Goal: Task Accomplishment & Management: Manage account settings

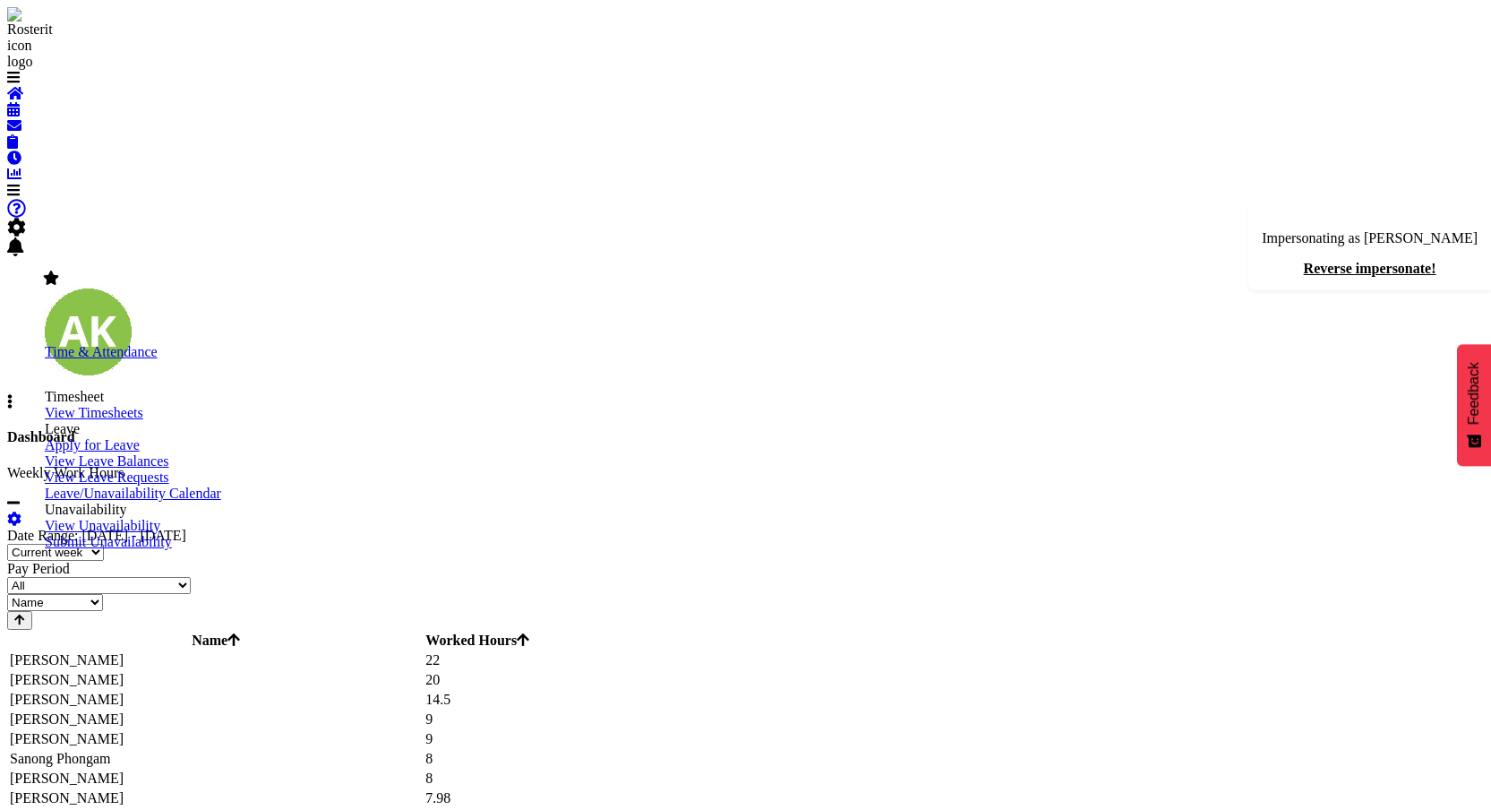
click at [143, 420] on span "View Timesheets" at bounding box center [94, 412] width 99 height 15
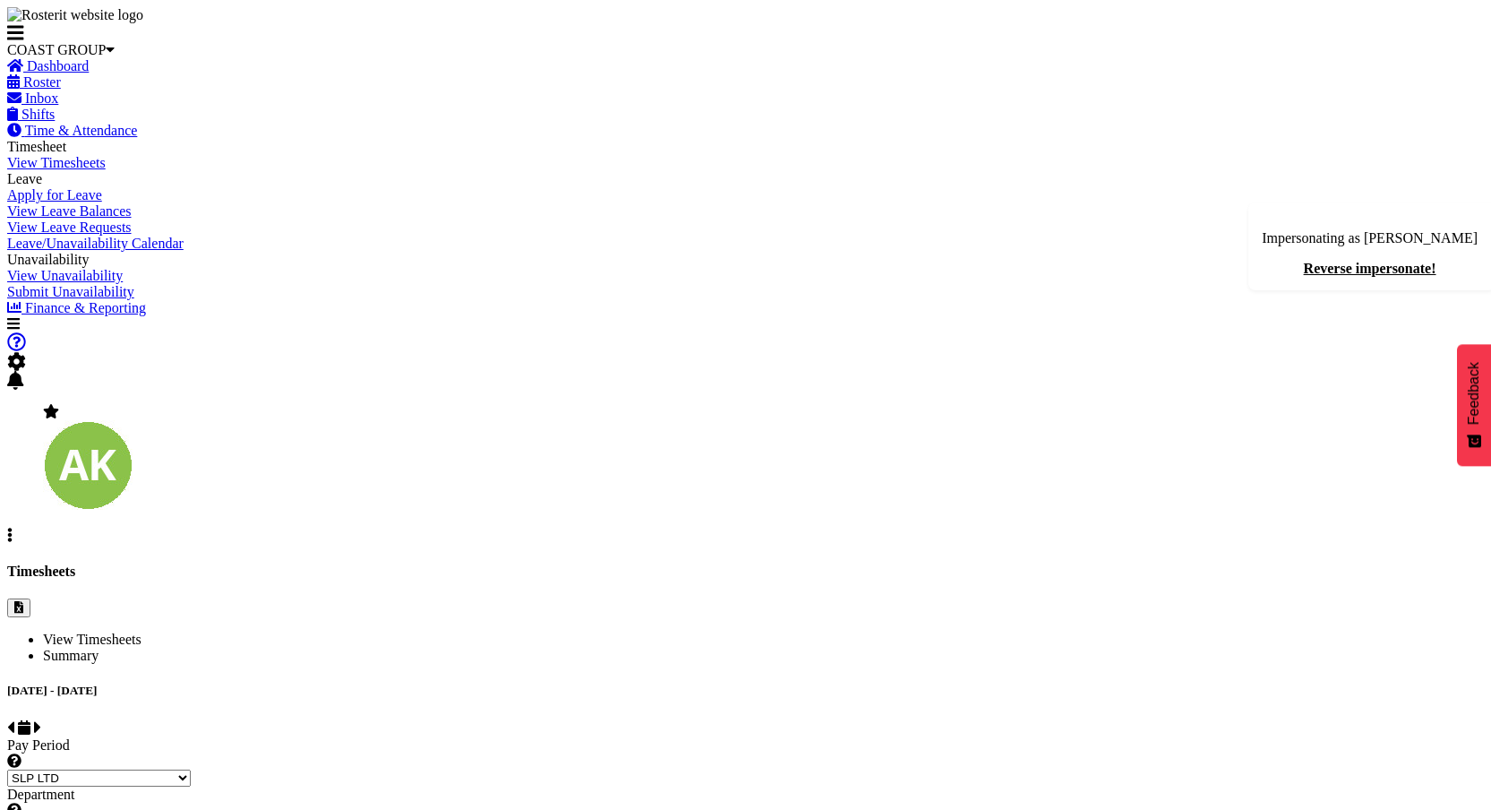
select select "25"
select select "7496"
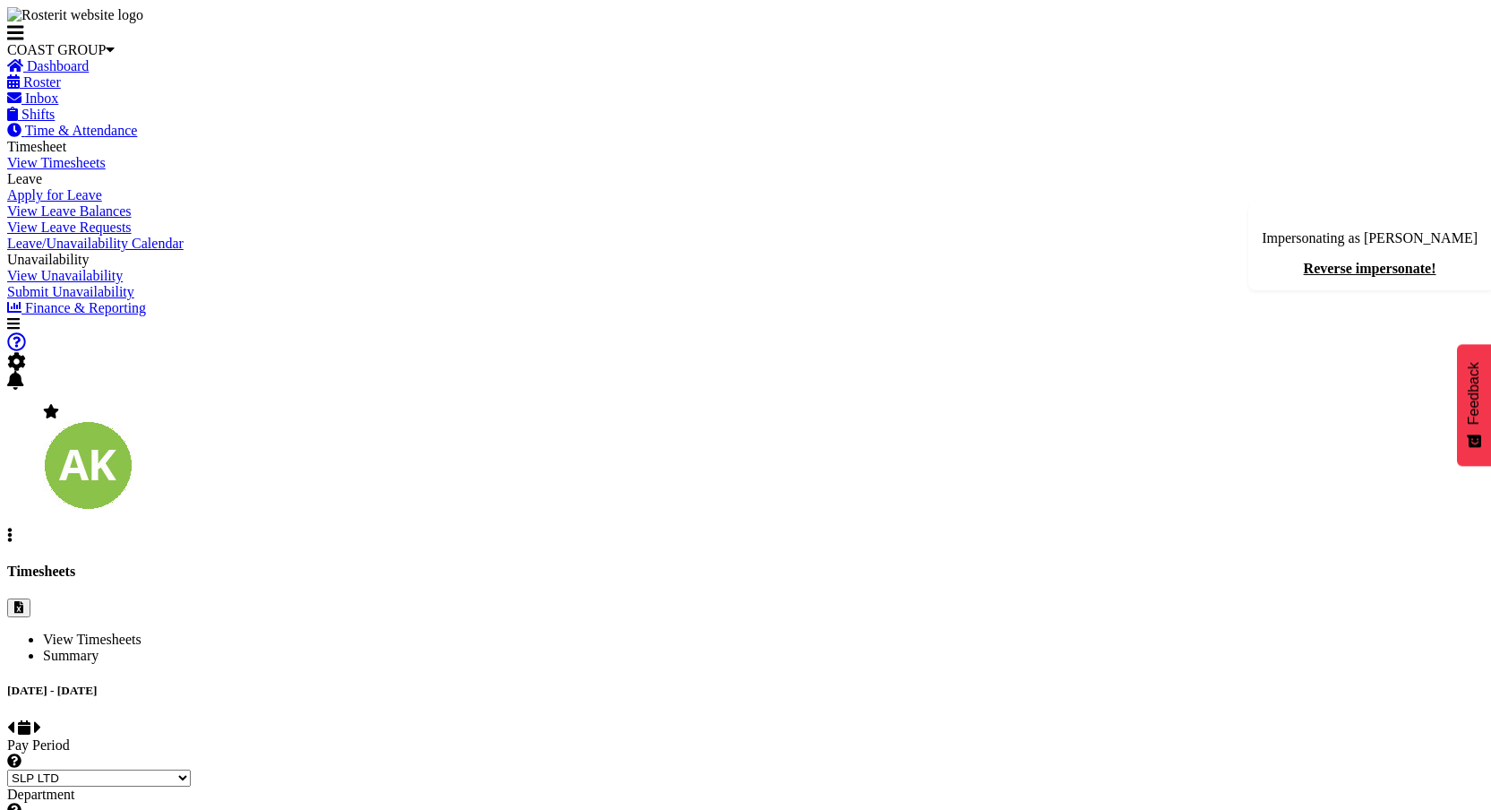
click at [191, 769] on select "SLP LTD EHS LTD DW LTD VEHICLES Carlton Events [PERSON_NAME] 120 Limited Wellin…" at bounding box center [99, 777] width 184 height 17
select select "7"
click at [191, 769] on select "SLP LTD EHS LTD DW LTD VEHICLES Carlton Events [PERSON_NAME] 120 Limited Wellin…" at bounding box center [99, 777] width 184 height 17
select select
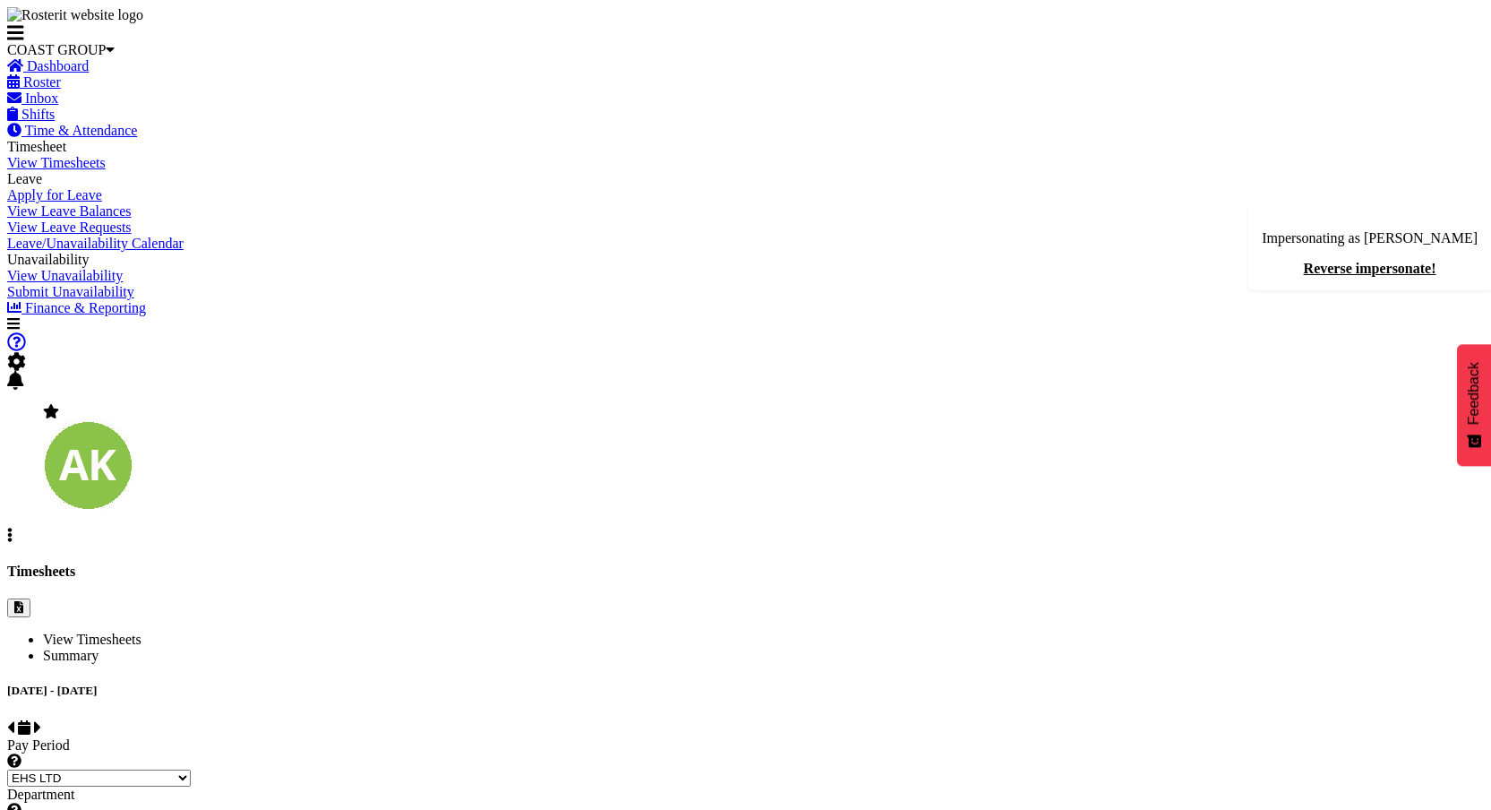
select select
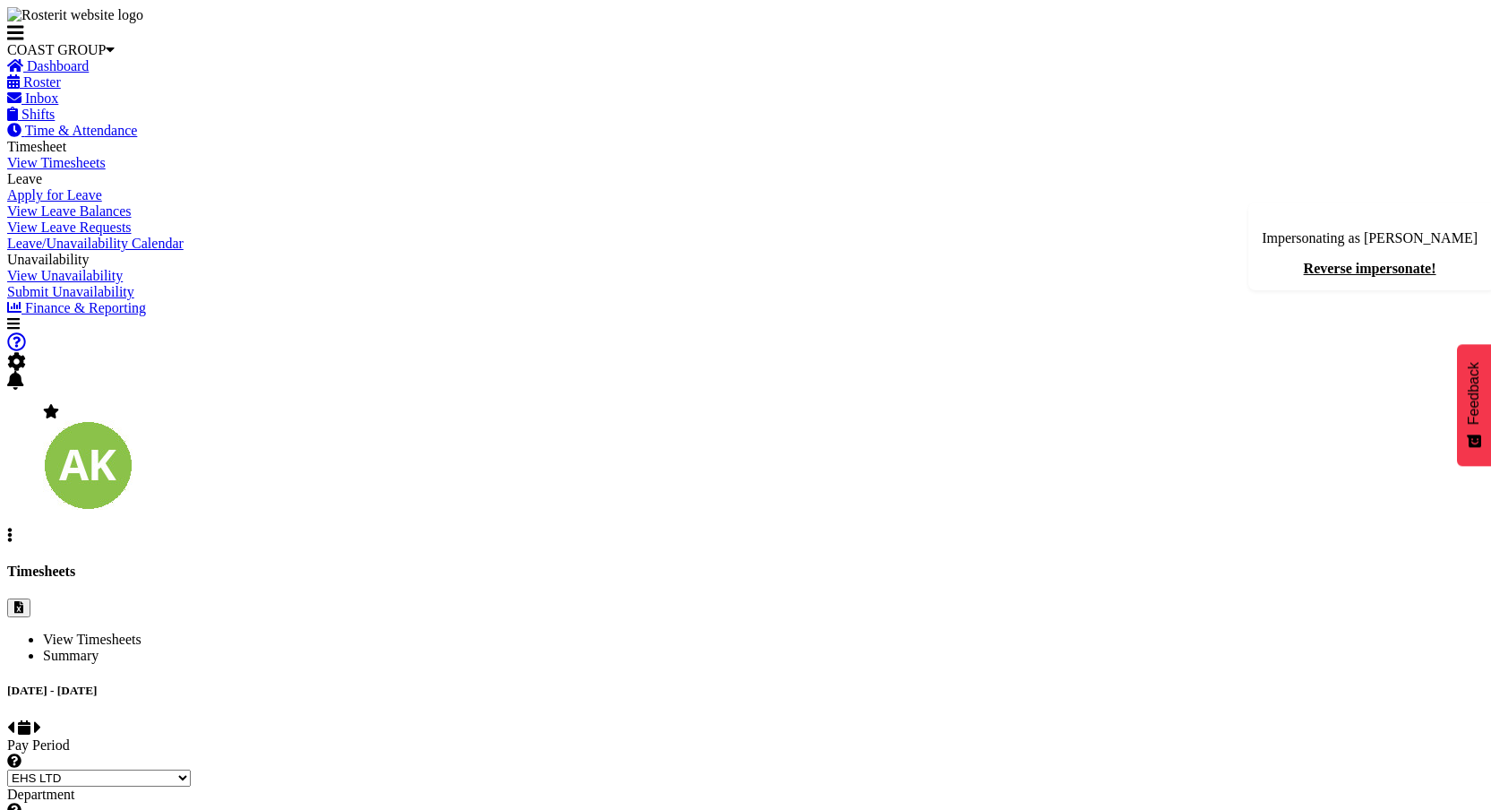
select select "34"
select select "11283"
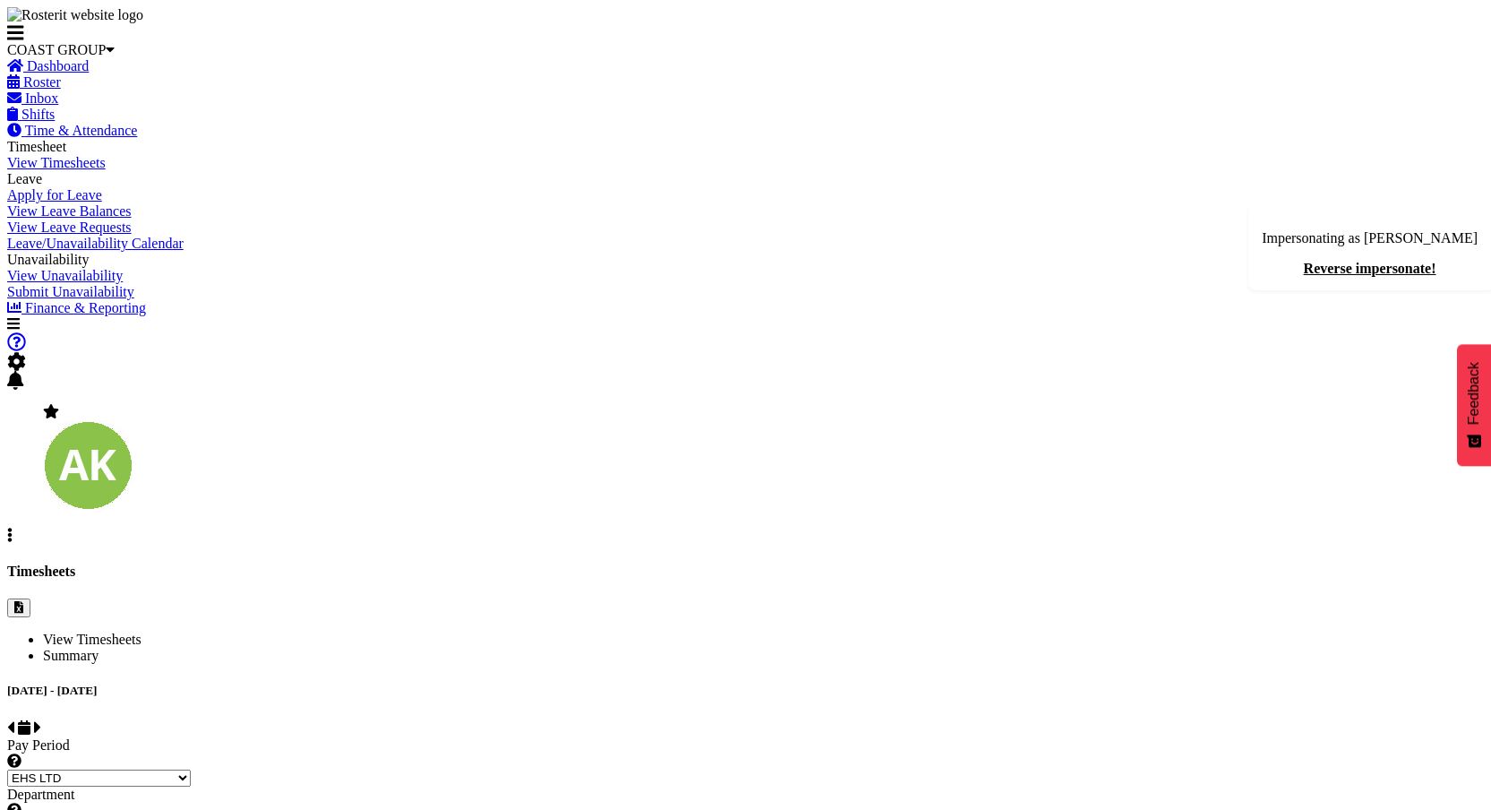
checkbox input "true"
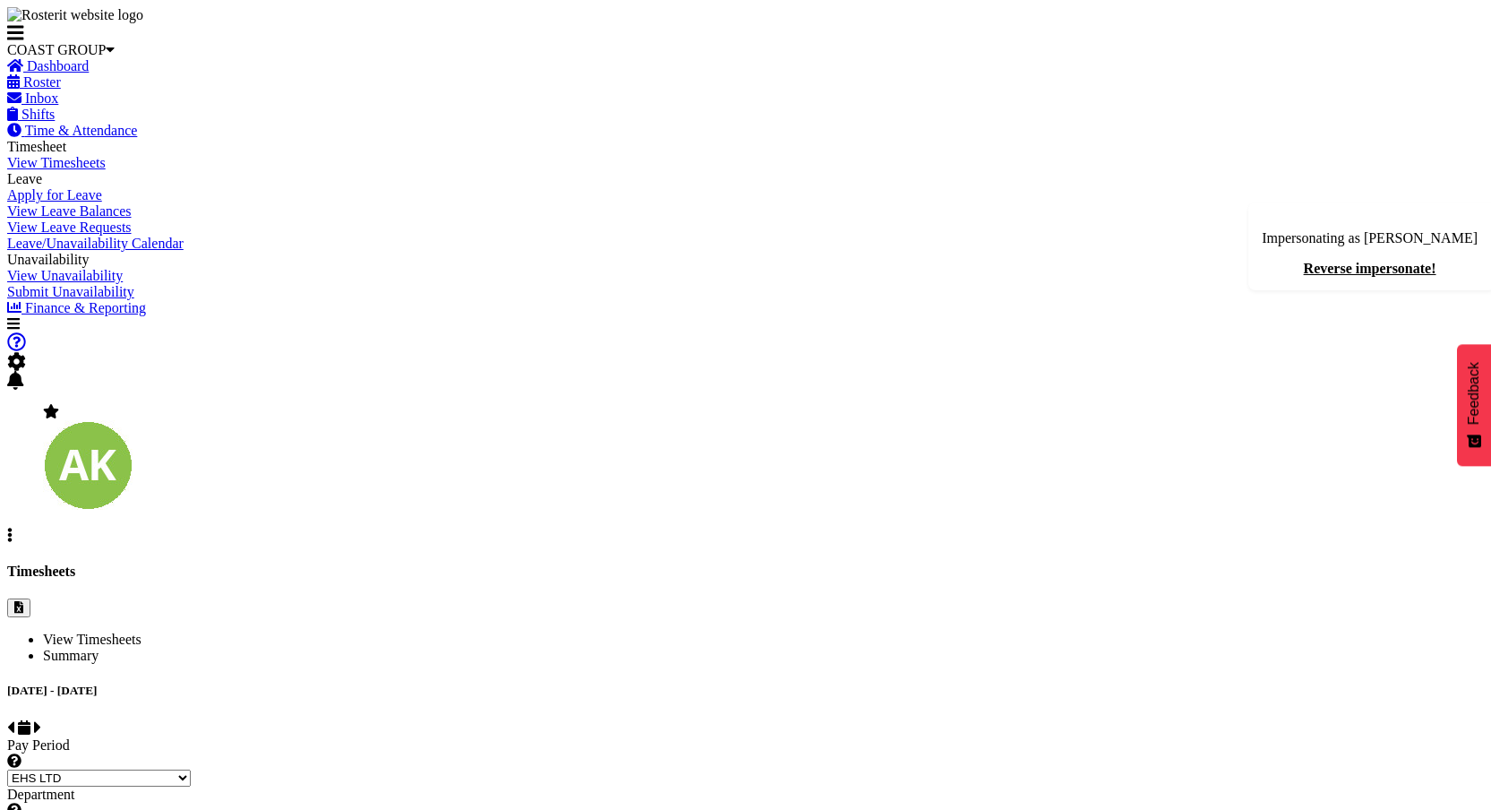
checkbox input "true"
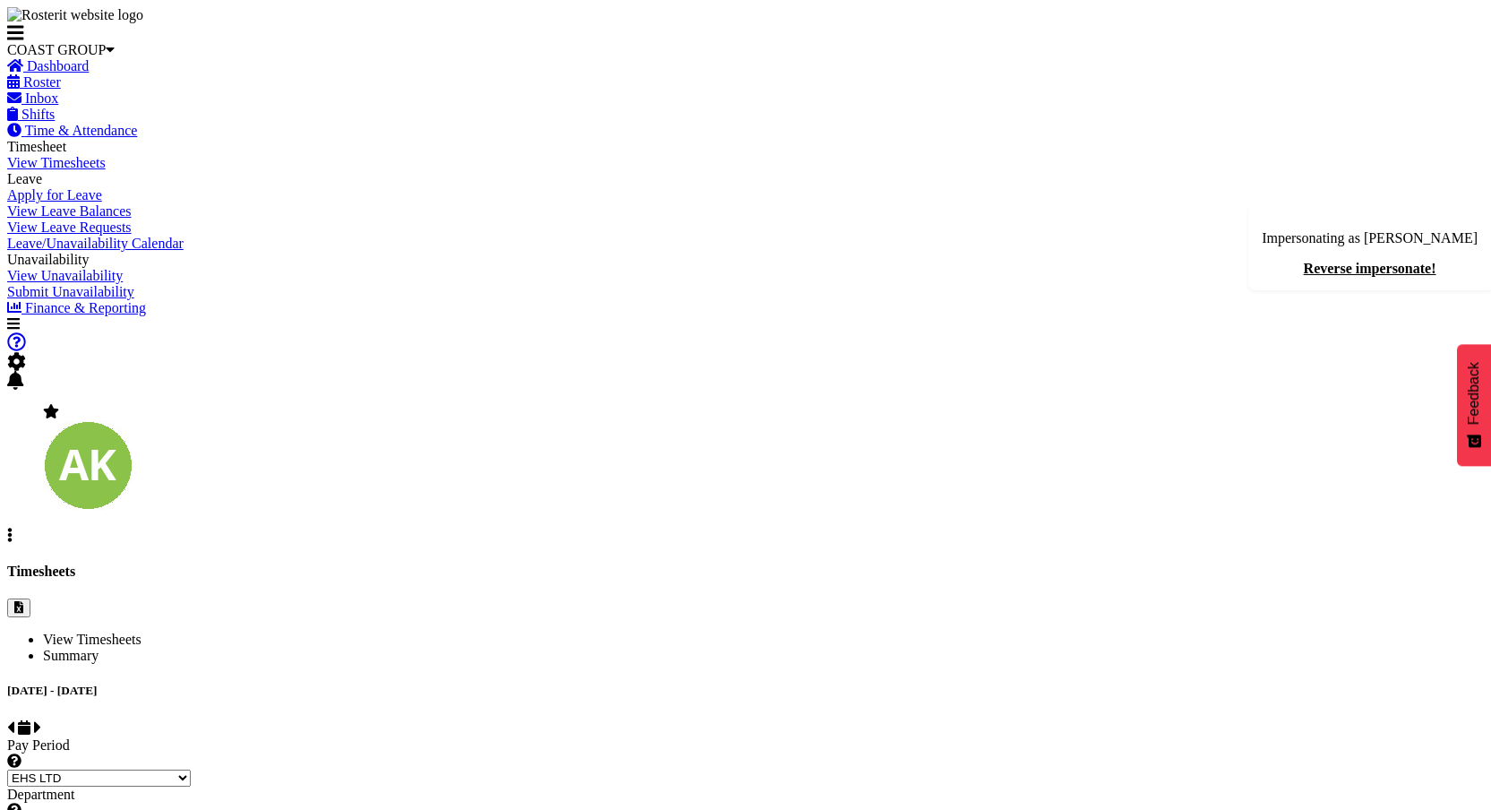
checkbox input "true"
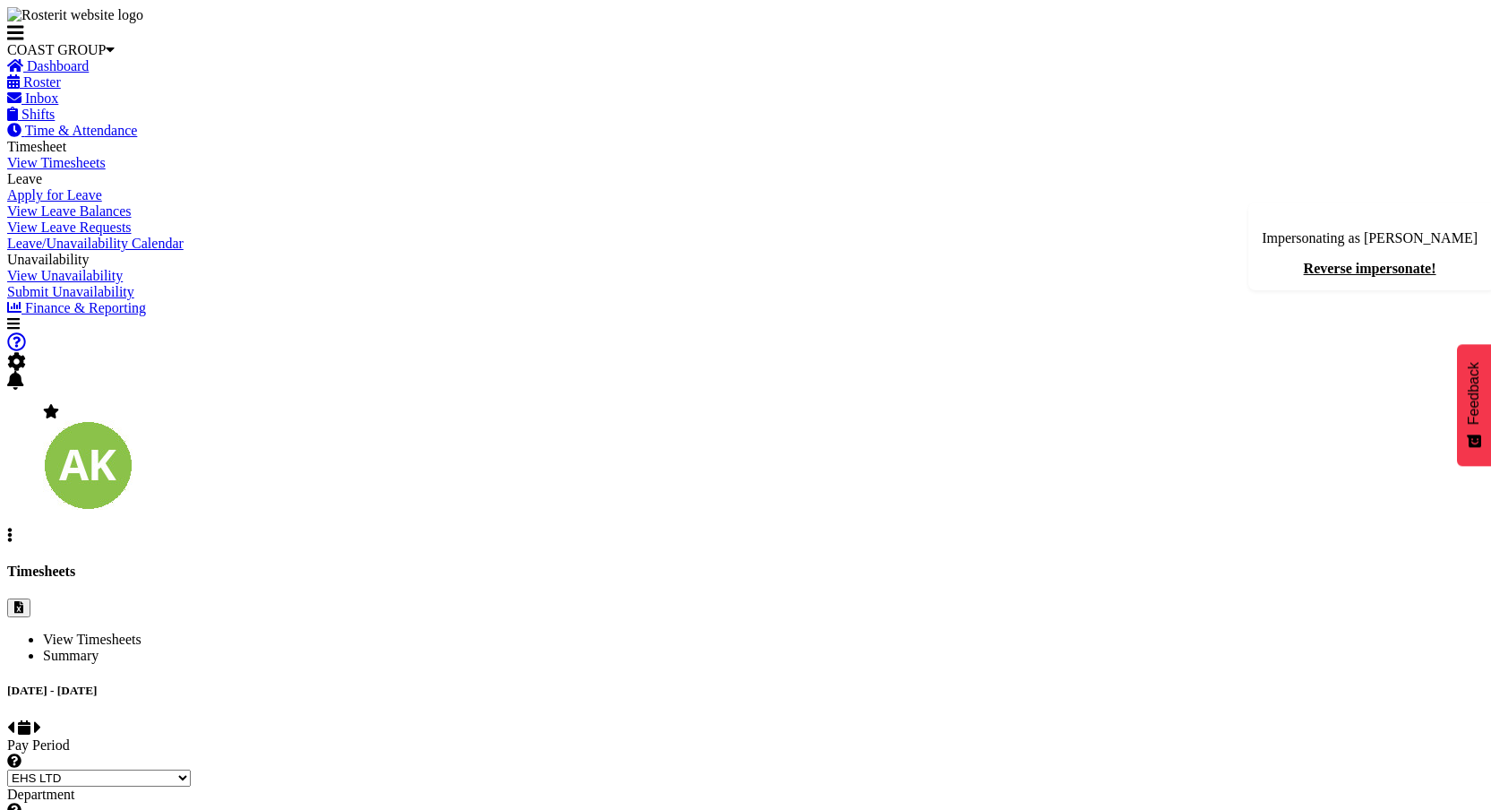
checkbox input "true"
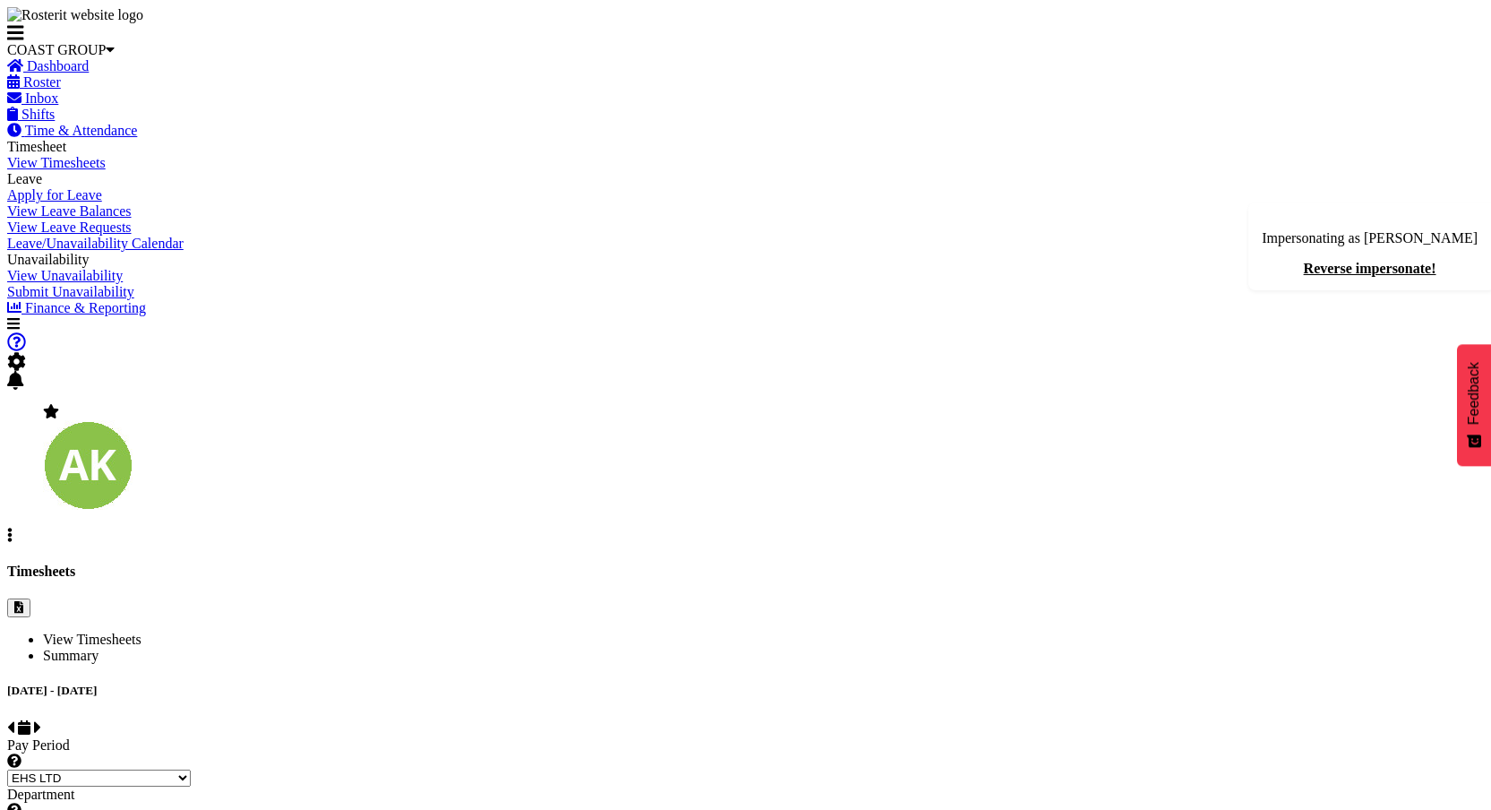
checkbox input "true"
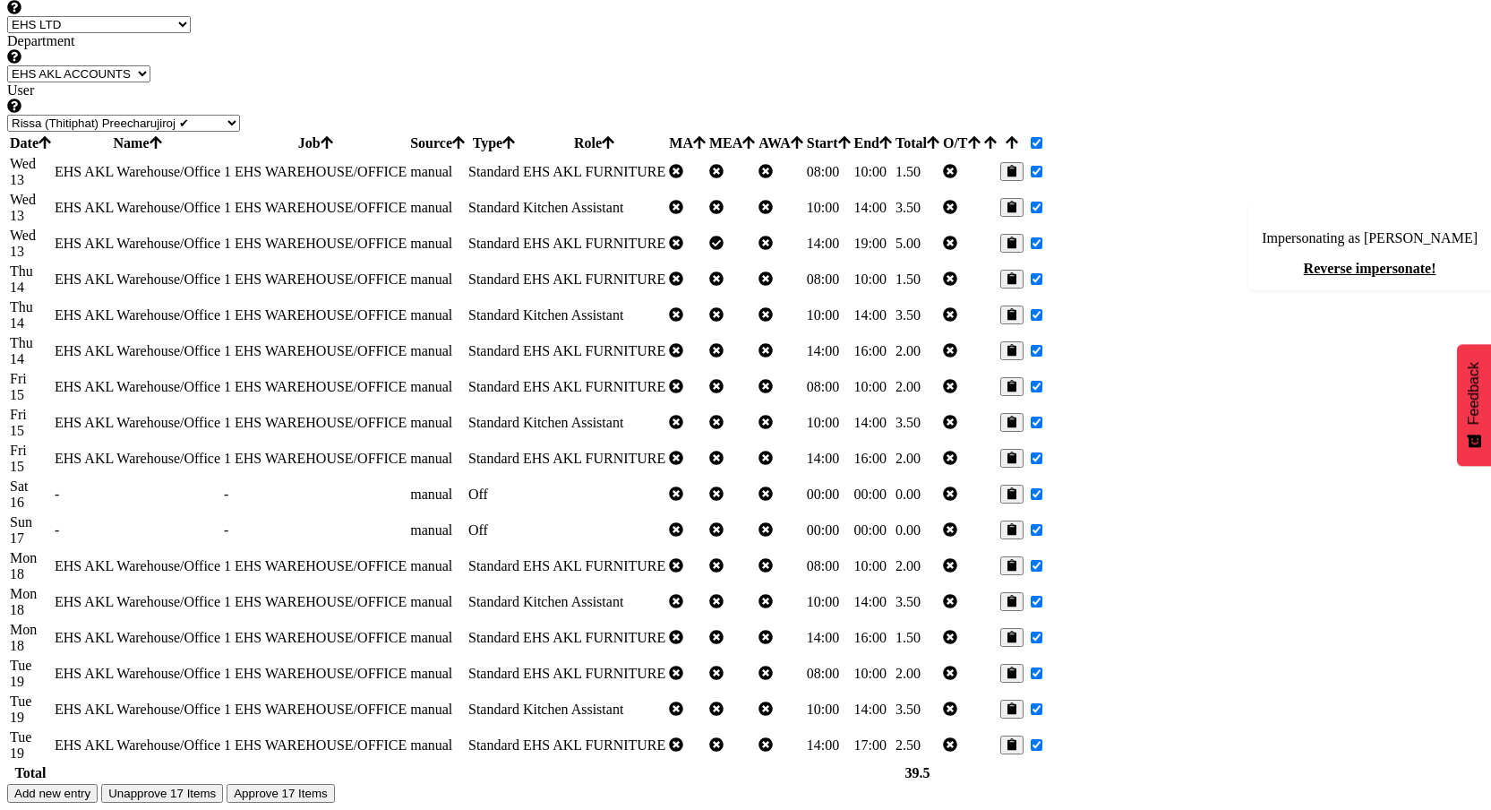
scroll to position [1462, 0]
click at [223, 784] on button "Unapprove 17 Items" at bounding box center [162, 793] width 122 height 19
checkbox input "false"
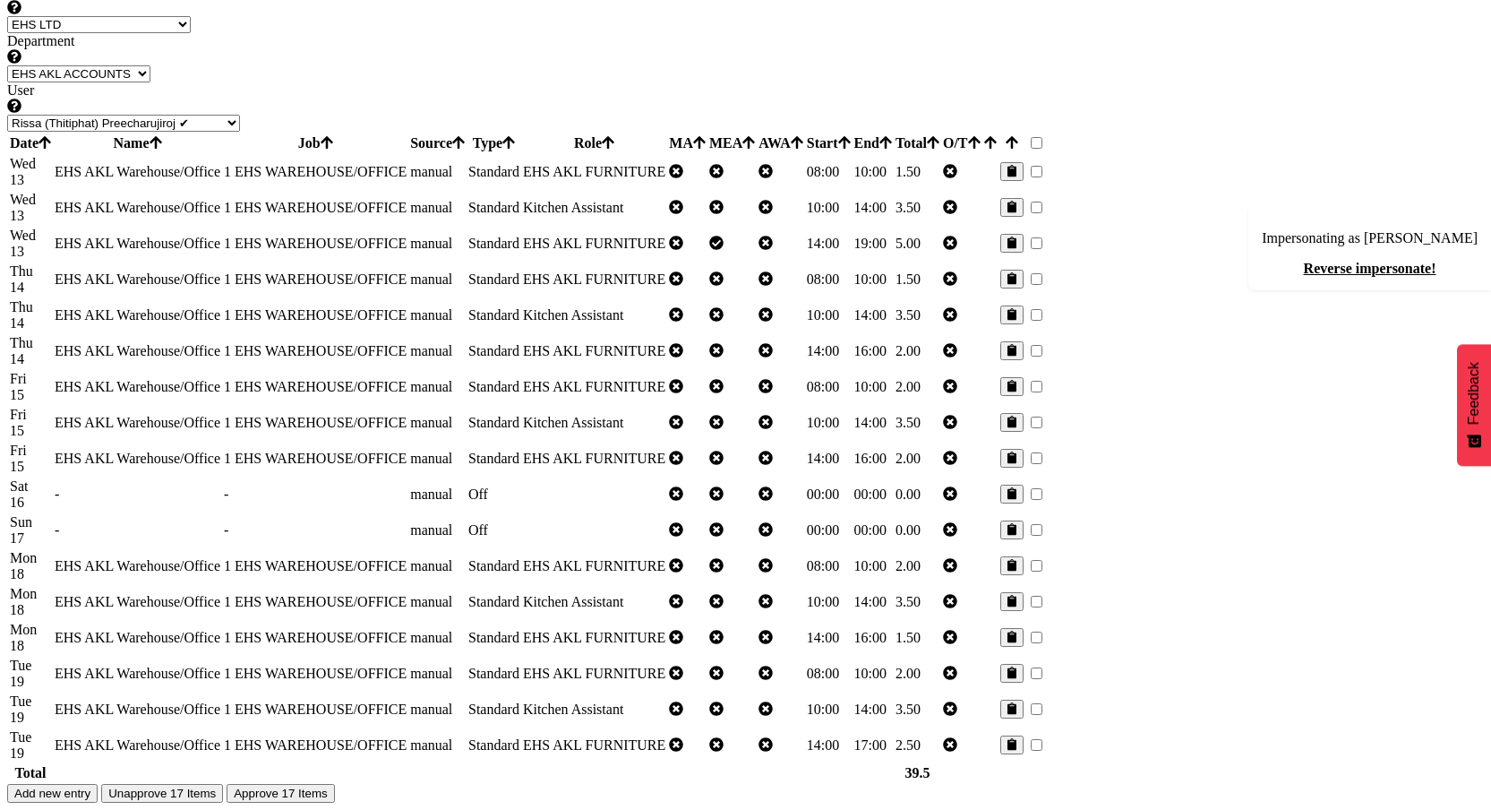
checkbox input "false"
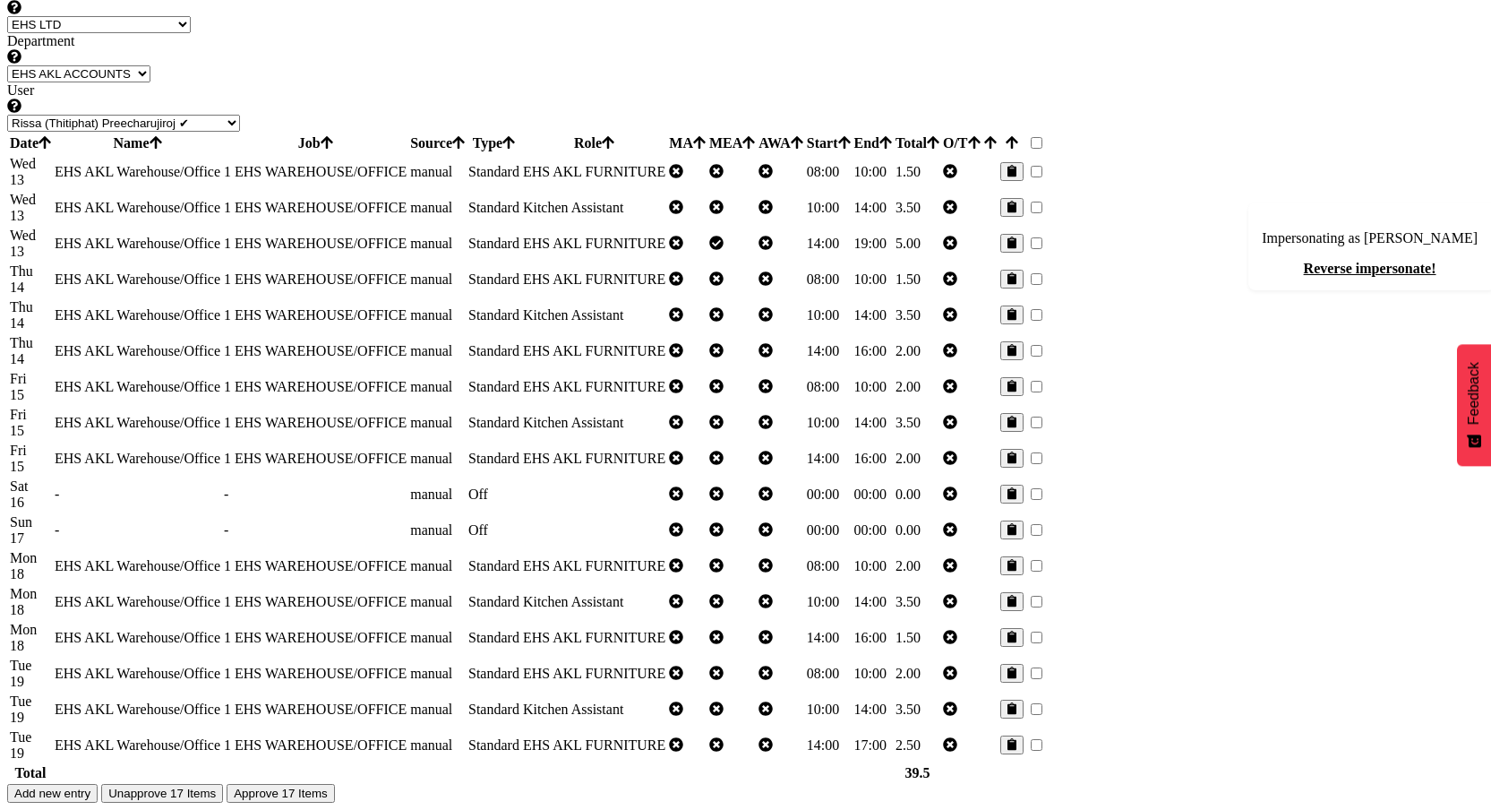
checkbox input "false"
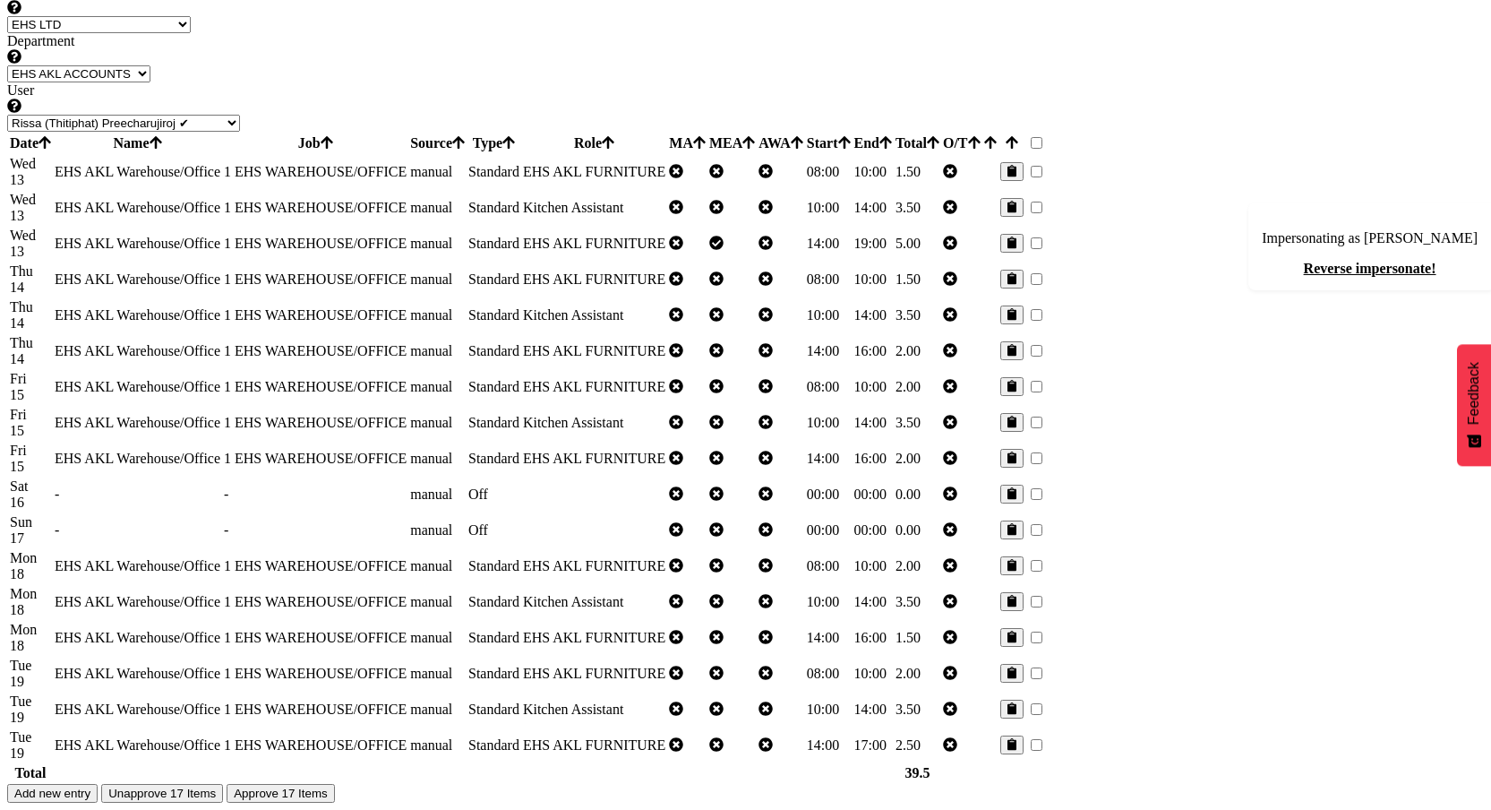
checkbox input "false"
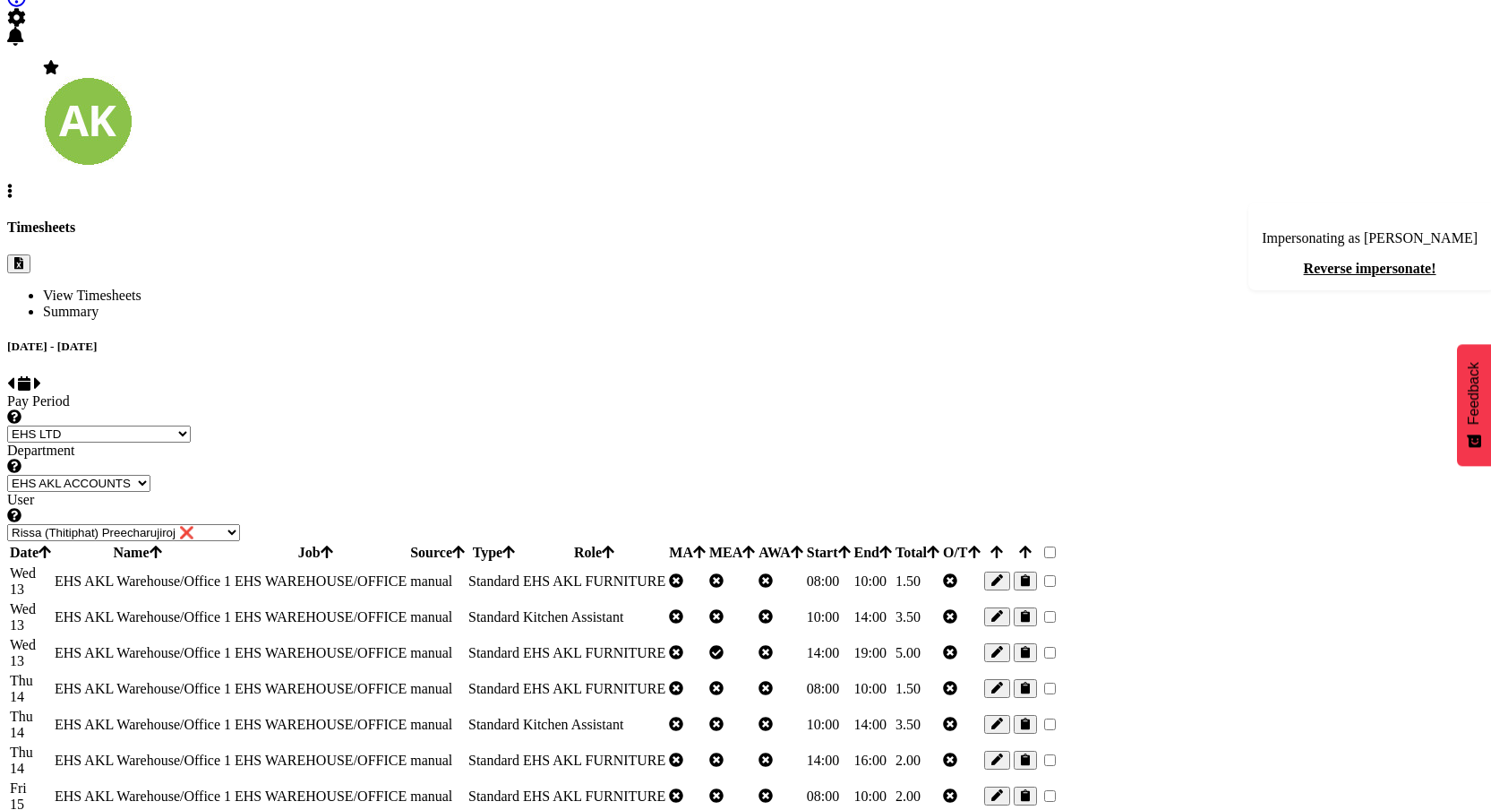
scroll to position [0, 0]
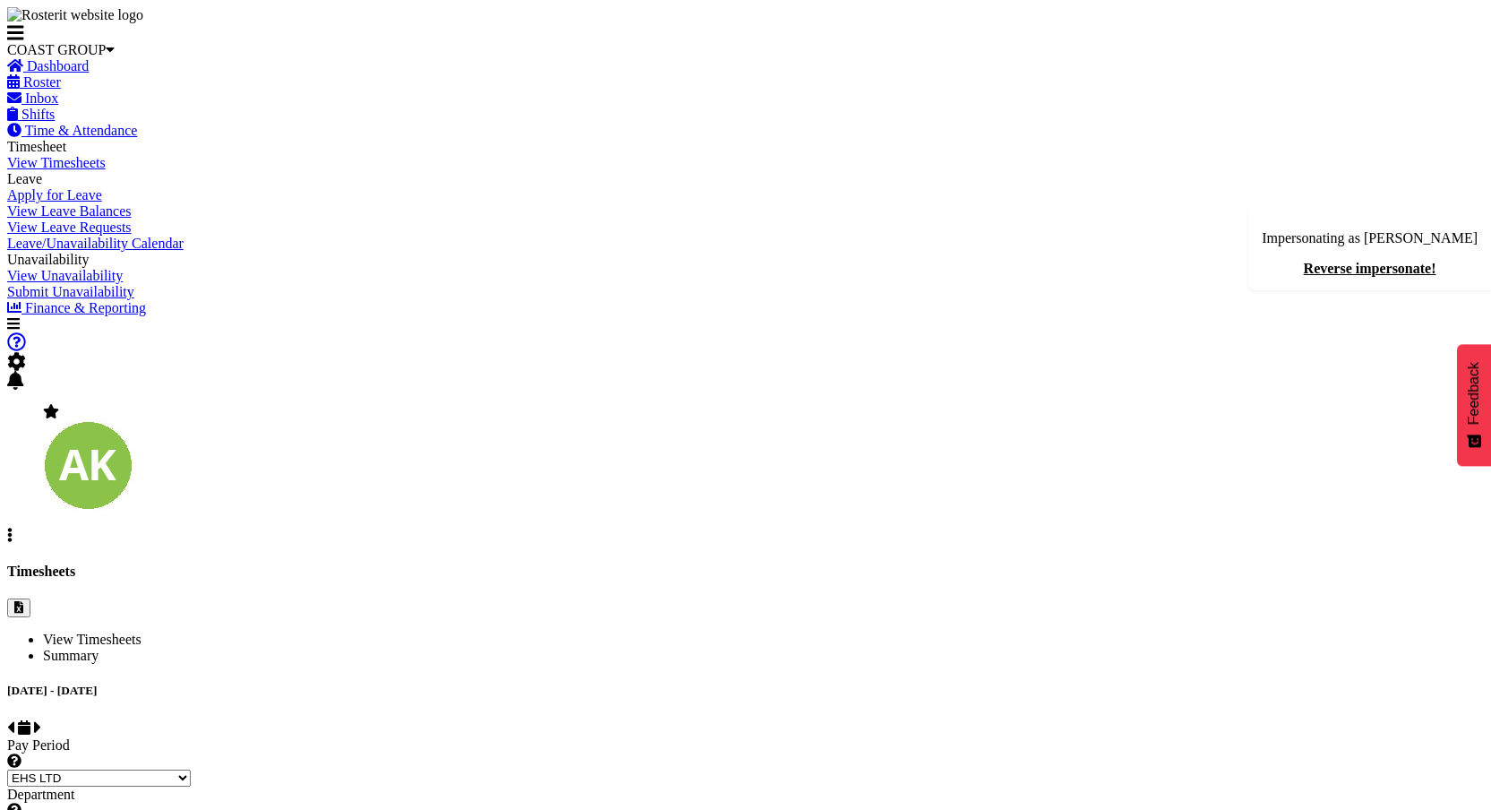
select select "189"
select select "Standard"
select select
select select "69"
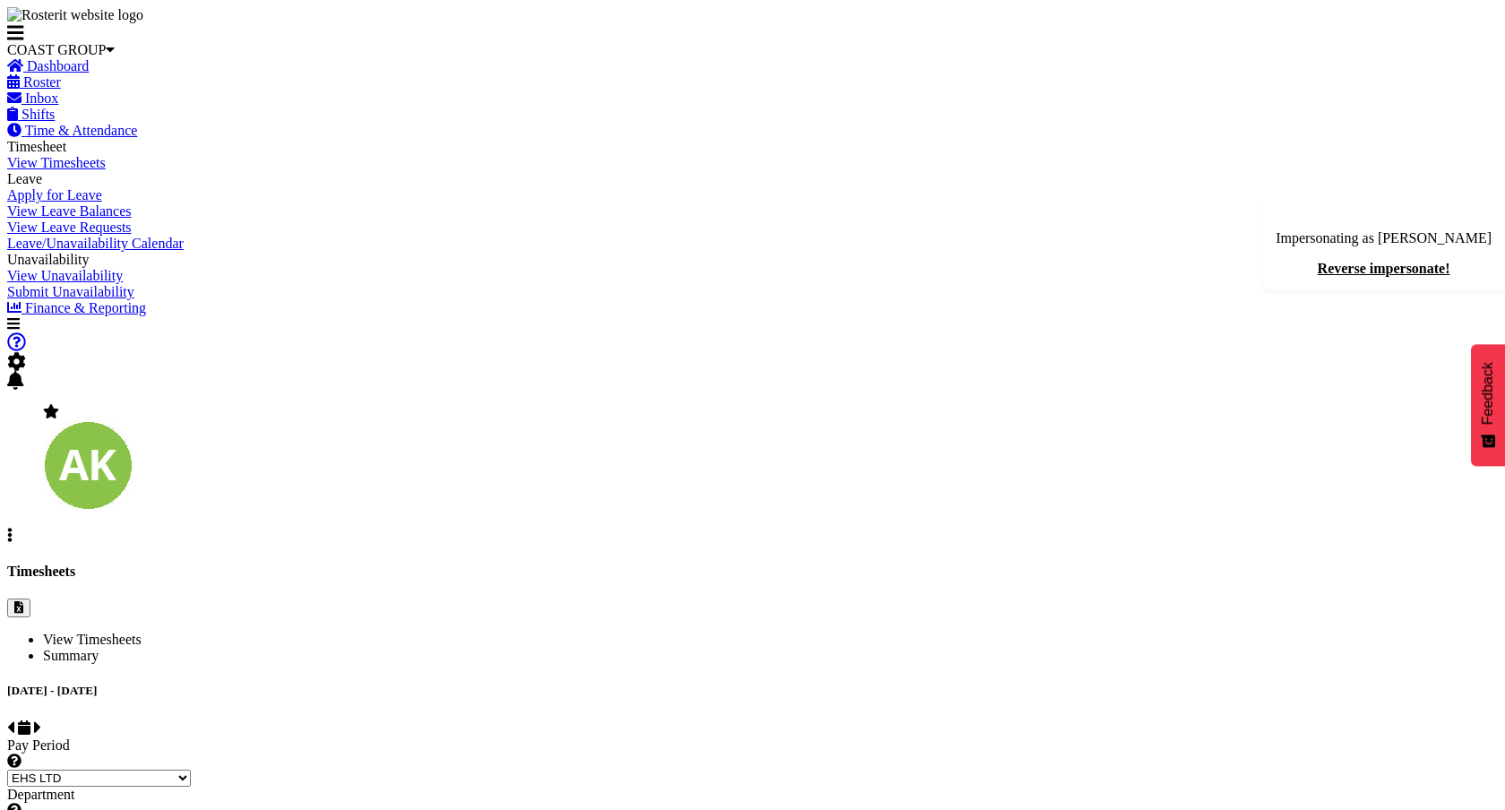
select select "35"
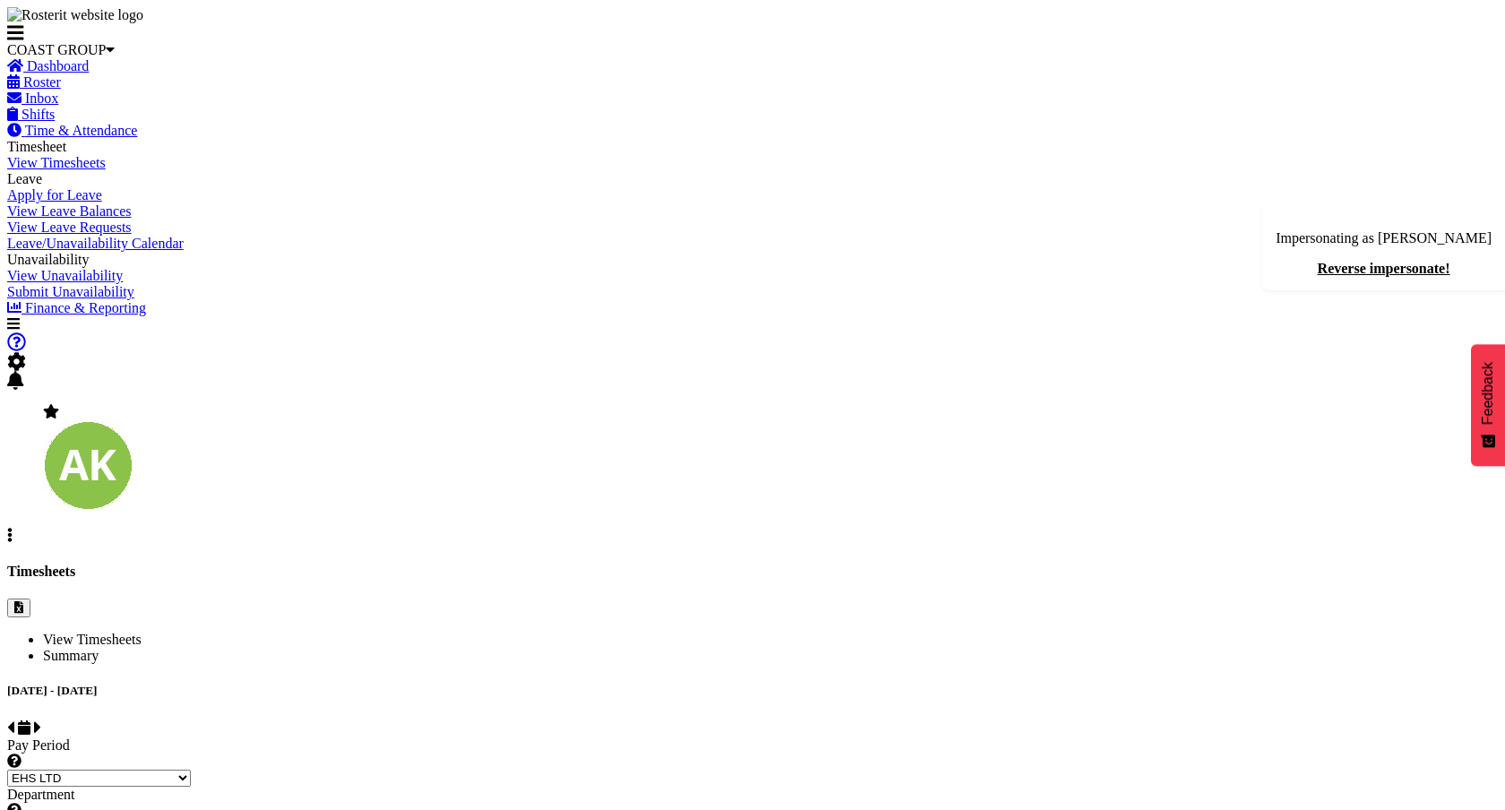
drag, startPoint x: 807, startPoint y: 665, endPoint x: 811, endPoint y: 654, distance: 11.6
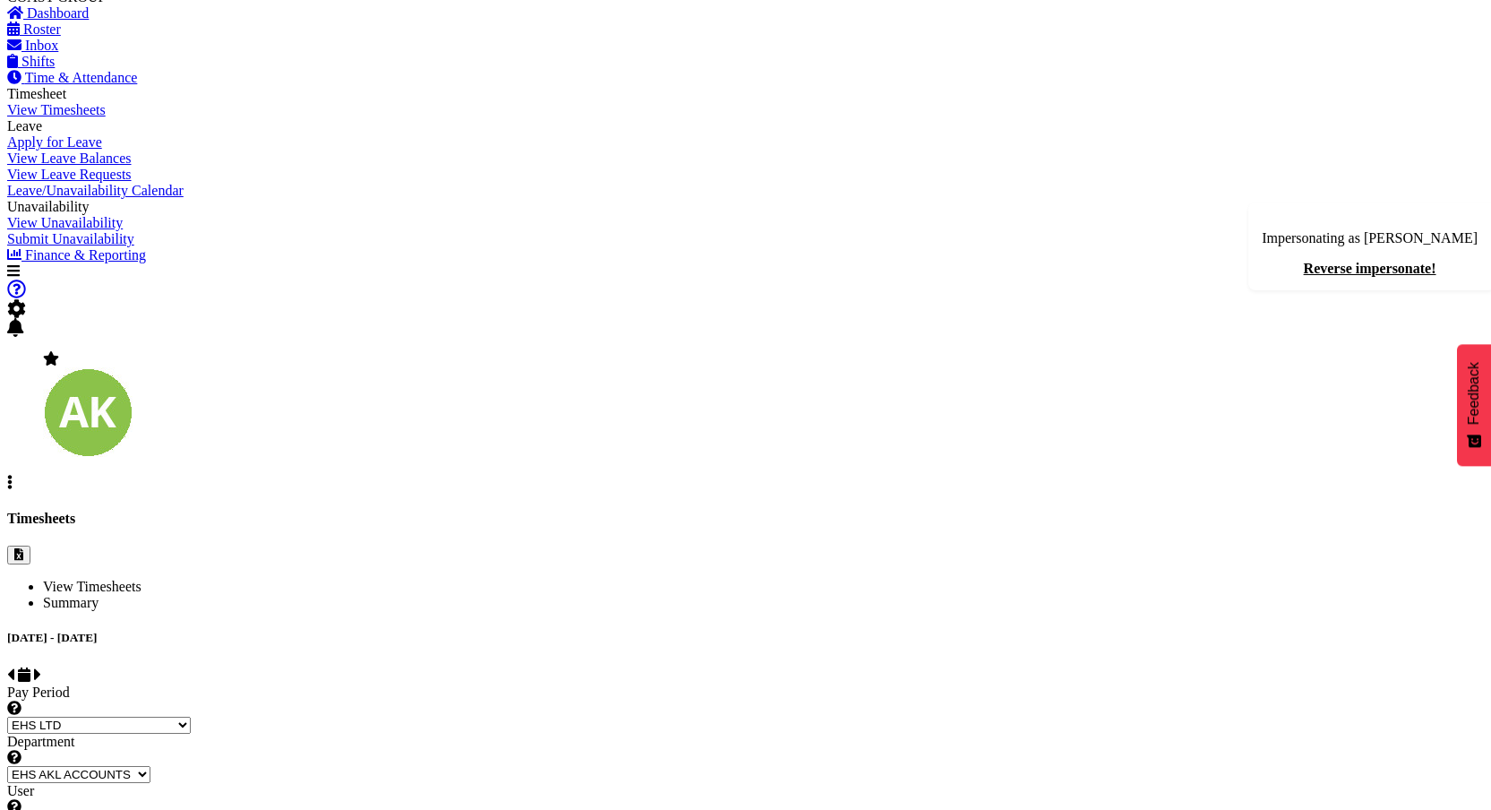
click at [240, 809] on select "[PERSON_NAME] ✔ [PERSON_NAME] ✔ [PERSON_NAME] (Thitiphat) Preecharujiroj ❌ [PER…" at bounding box center [123, 823] width 233 height 17
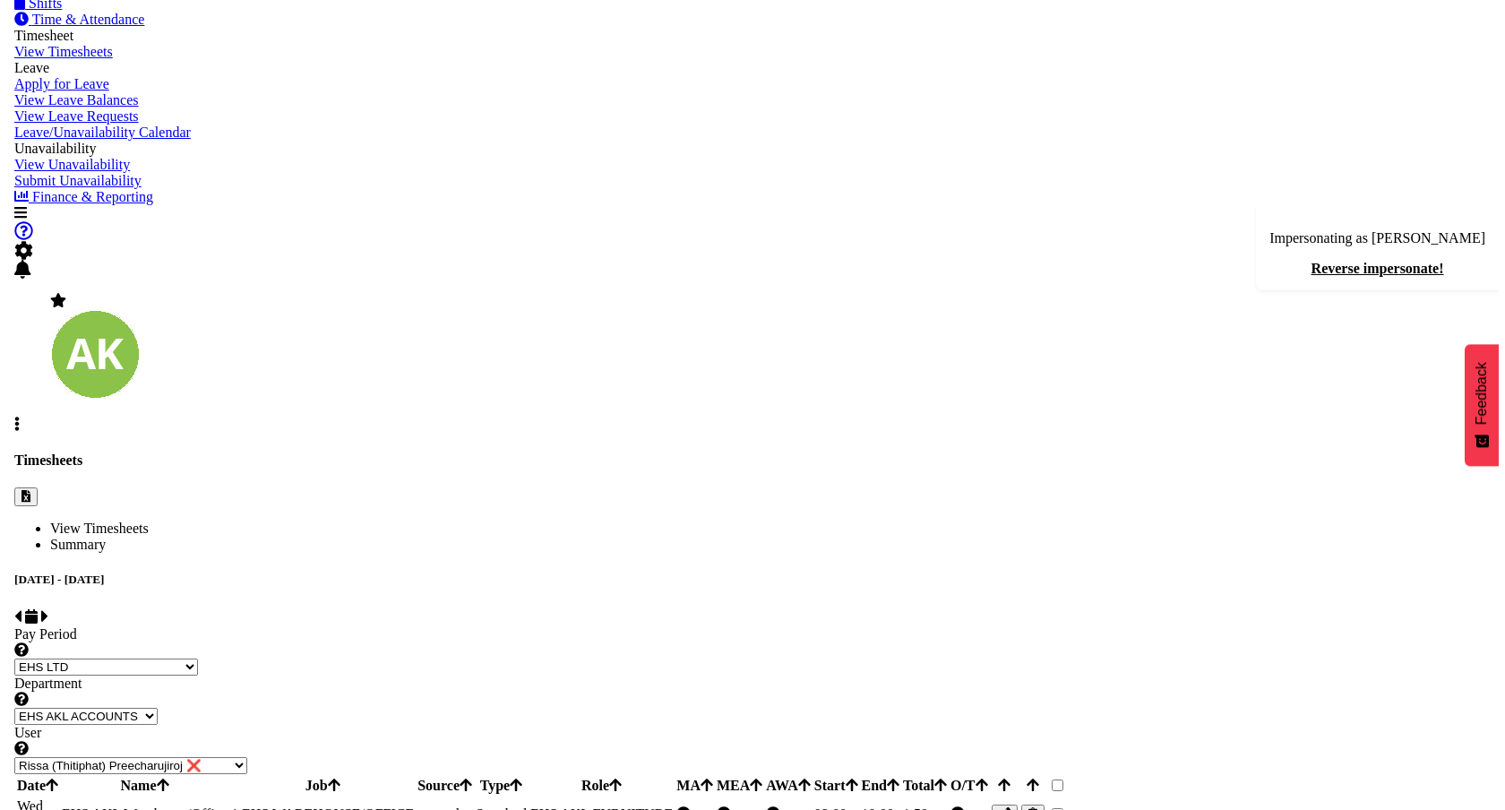
scroll to position [88, 0]
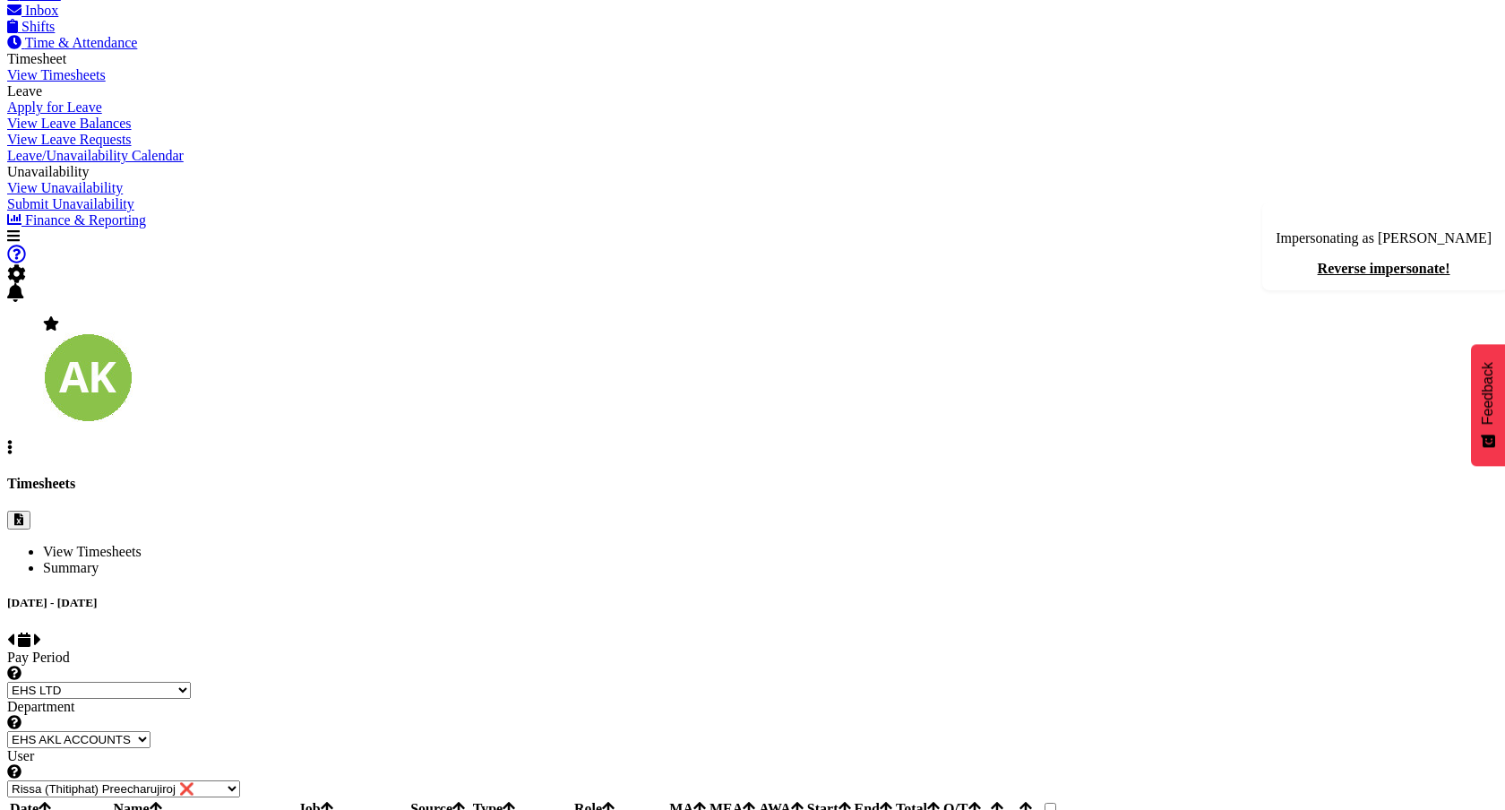
select select "189"
select select "Standard"
select select
select select "69"
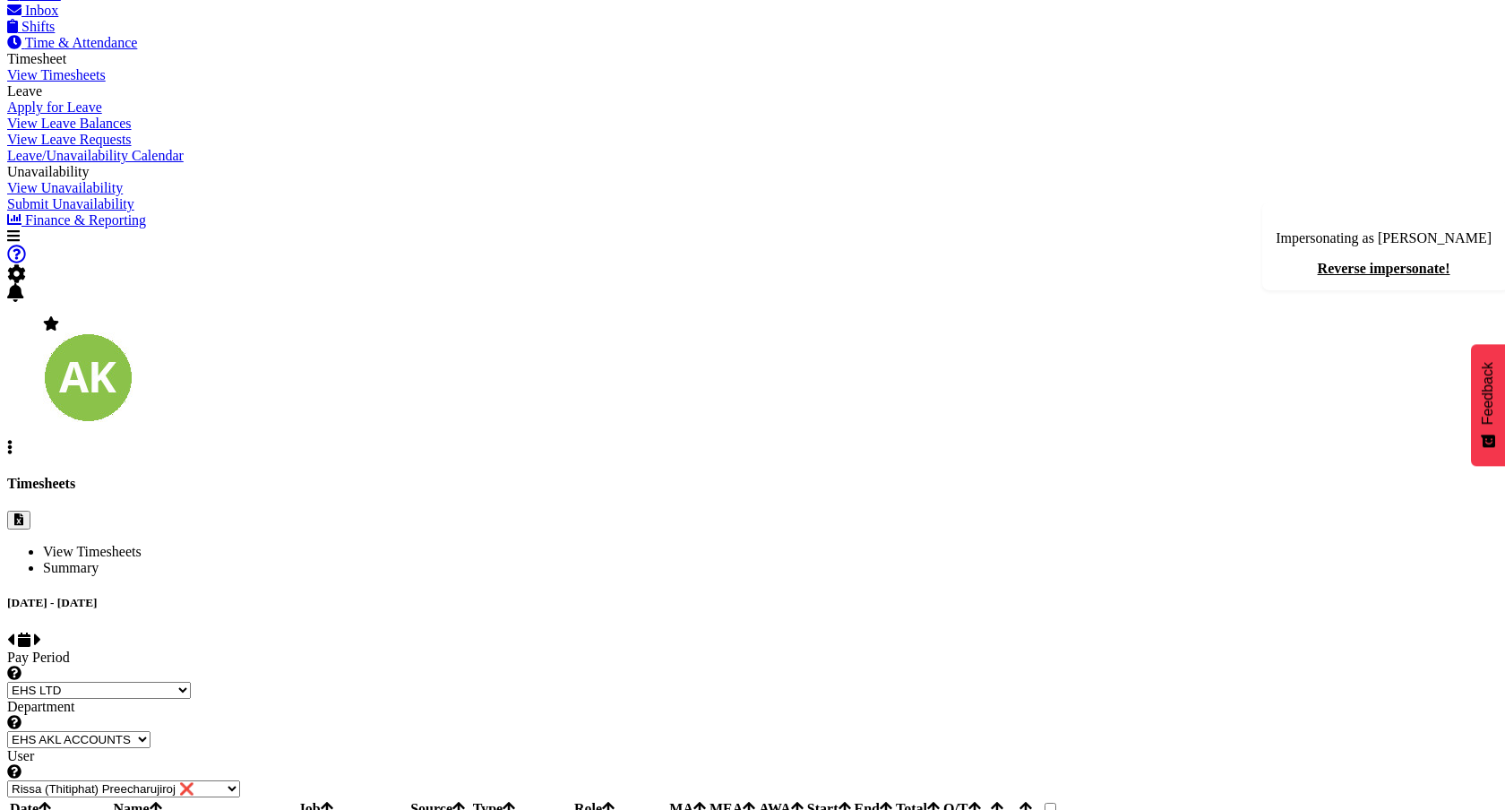
select select "35"
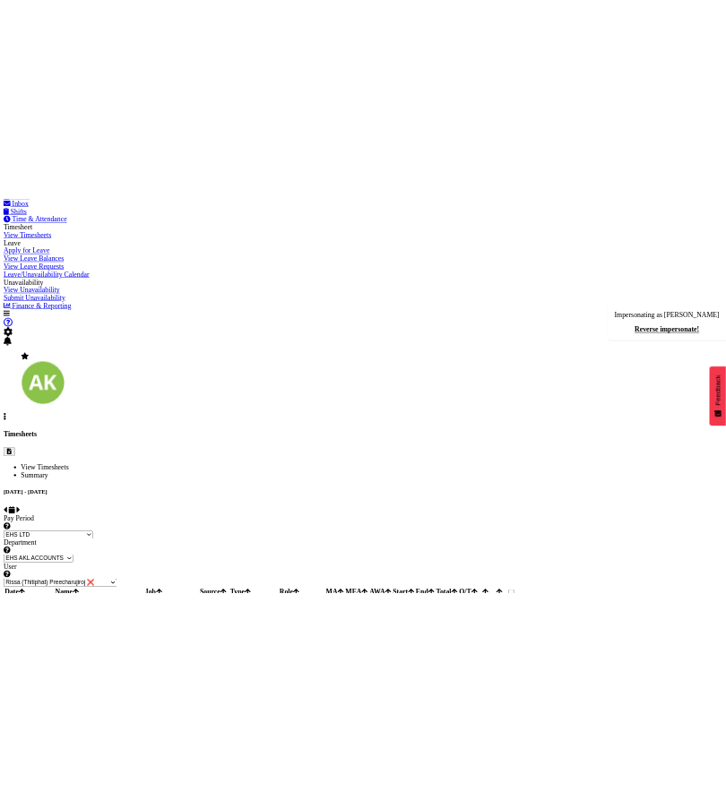
scroll to position [99, 0]
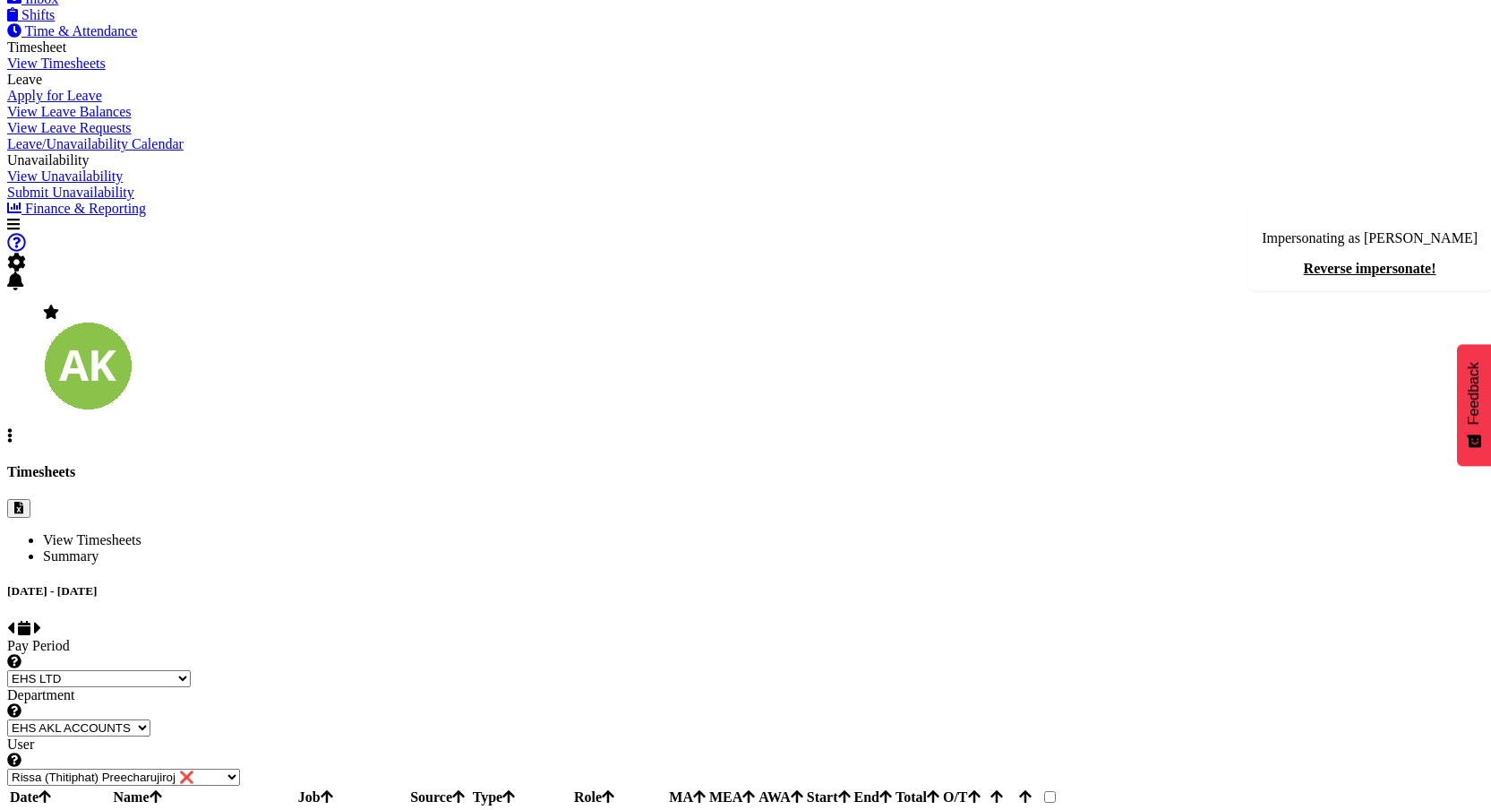
click at [893, 809] on td "10:00" at bounding box center [873, 826] width 39 height 34
click at [408, 809] on td "1 EHS WAREHOUSE/OFFICE" at bounding box center [315, 826] width 185 height 34
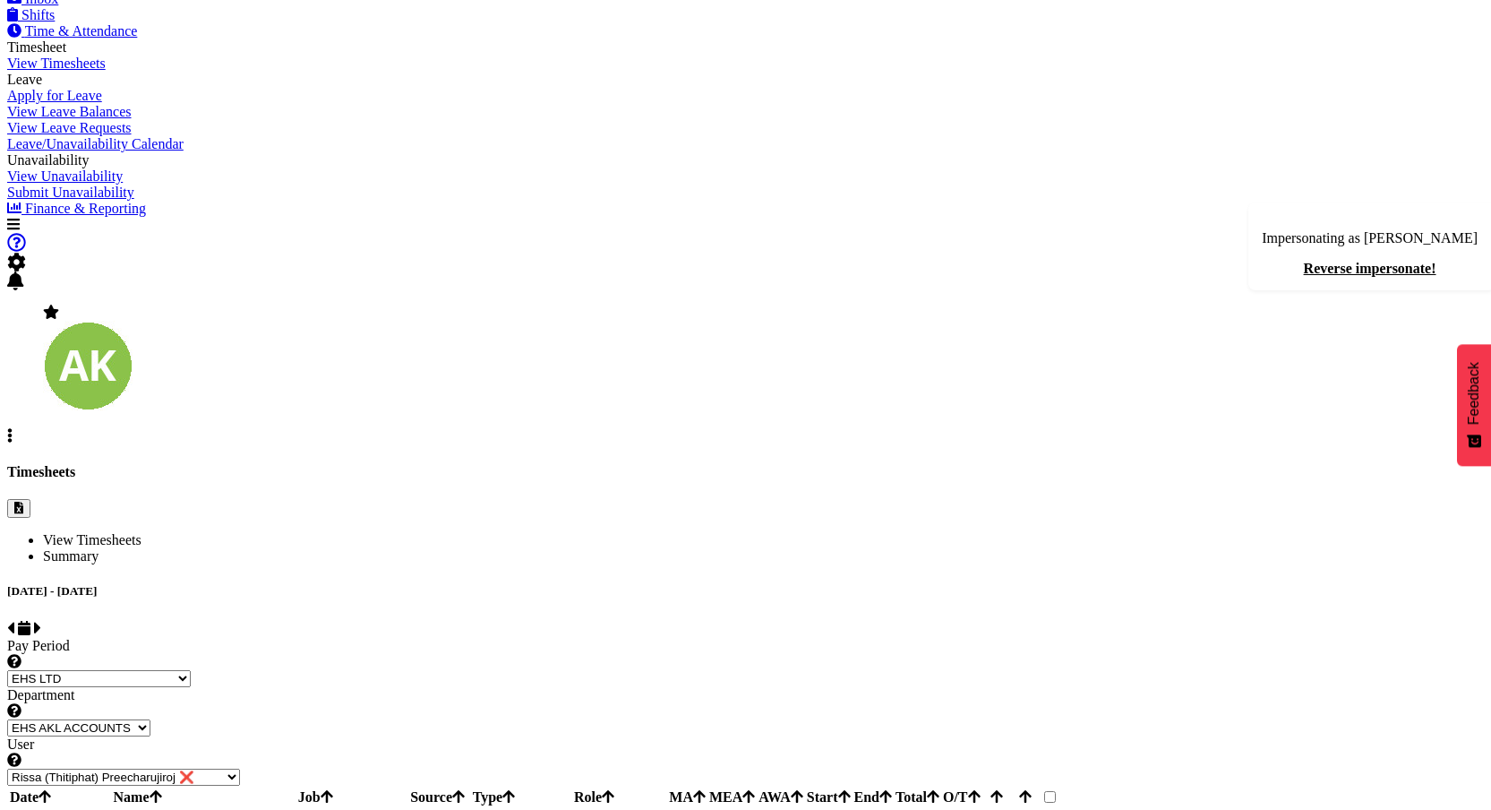
click at [408, 809] on td "1 EHS WAREHOUSE/OFFICE" at bounding box center [315, 826] width 185 height 34
click at [407, 809] on span "1 EHS WAREHOUSE/OFFICE" at bounding box center [315, 825] width 183 height 15
click at [408, 809] on td "1 EHS WAREHOUSE/OFFICE" at bounding box center [315, 826] width 185 height 34
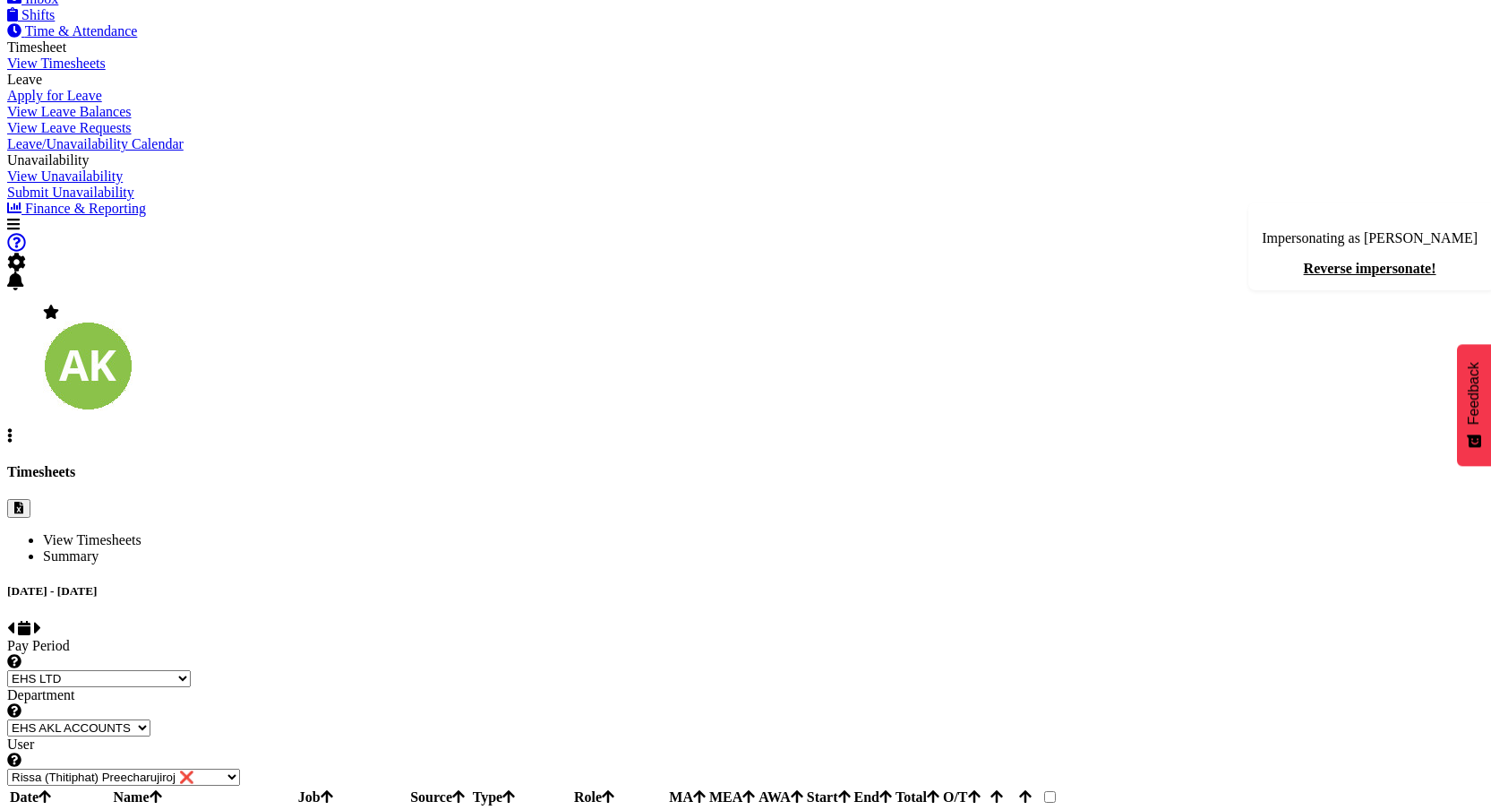
click at [220, 809] on span "EHS AKL Warehouse/Office" at bounding box center [138, 825] width 166 height 15
click at [965, 584] on div "[DATE] - [DATE]" at bounding box center [745, 611] width 1477 height 54
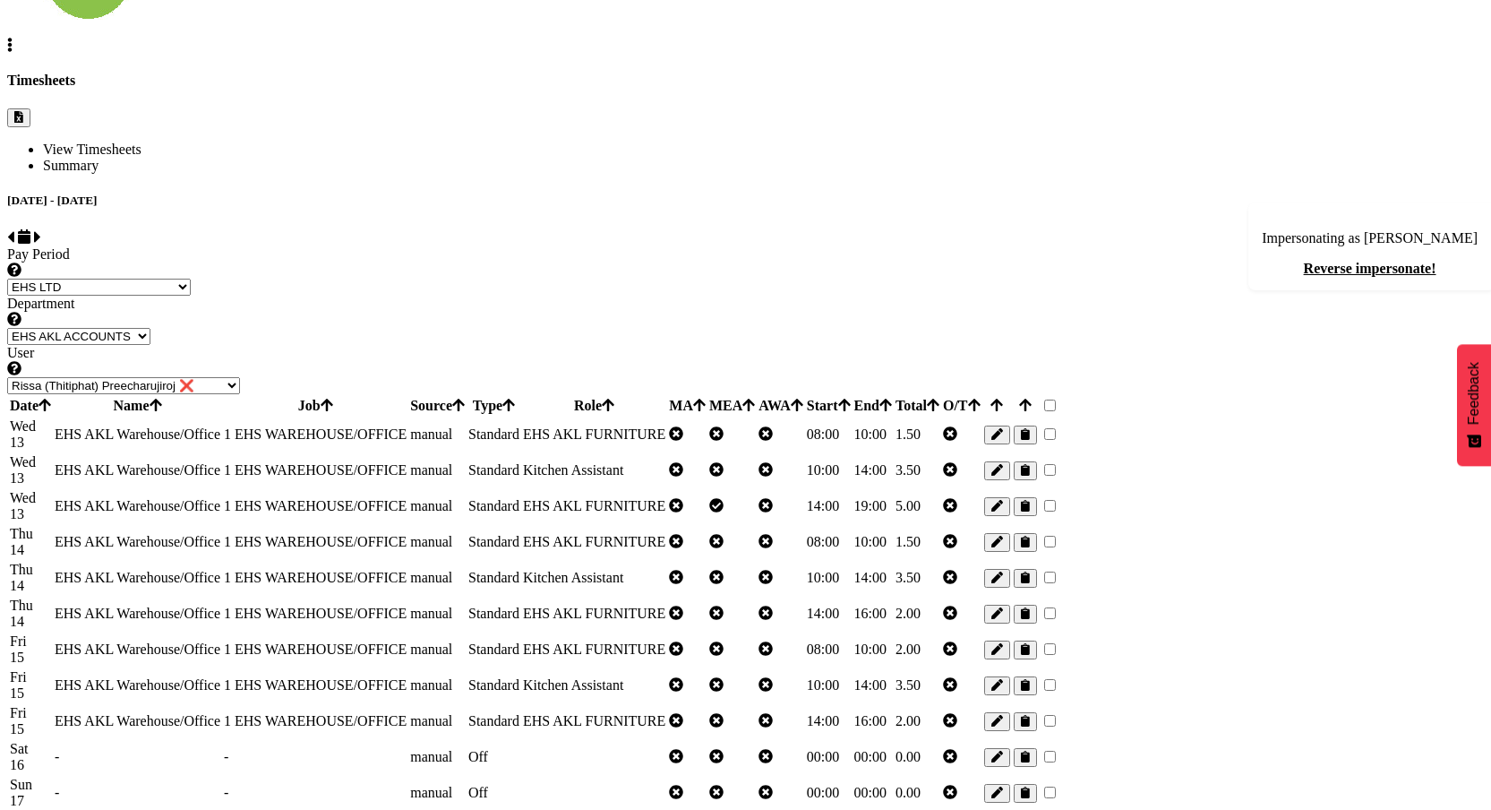
scroll to position [79, 0]
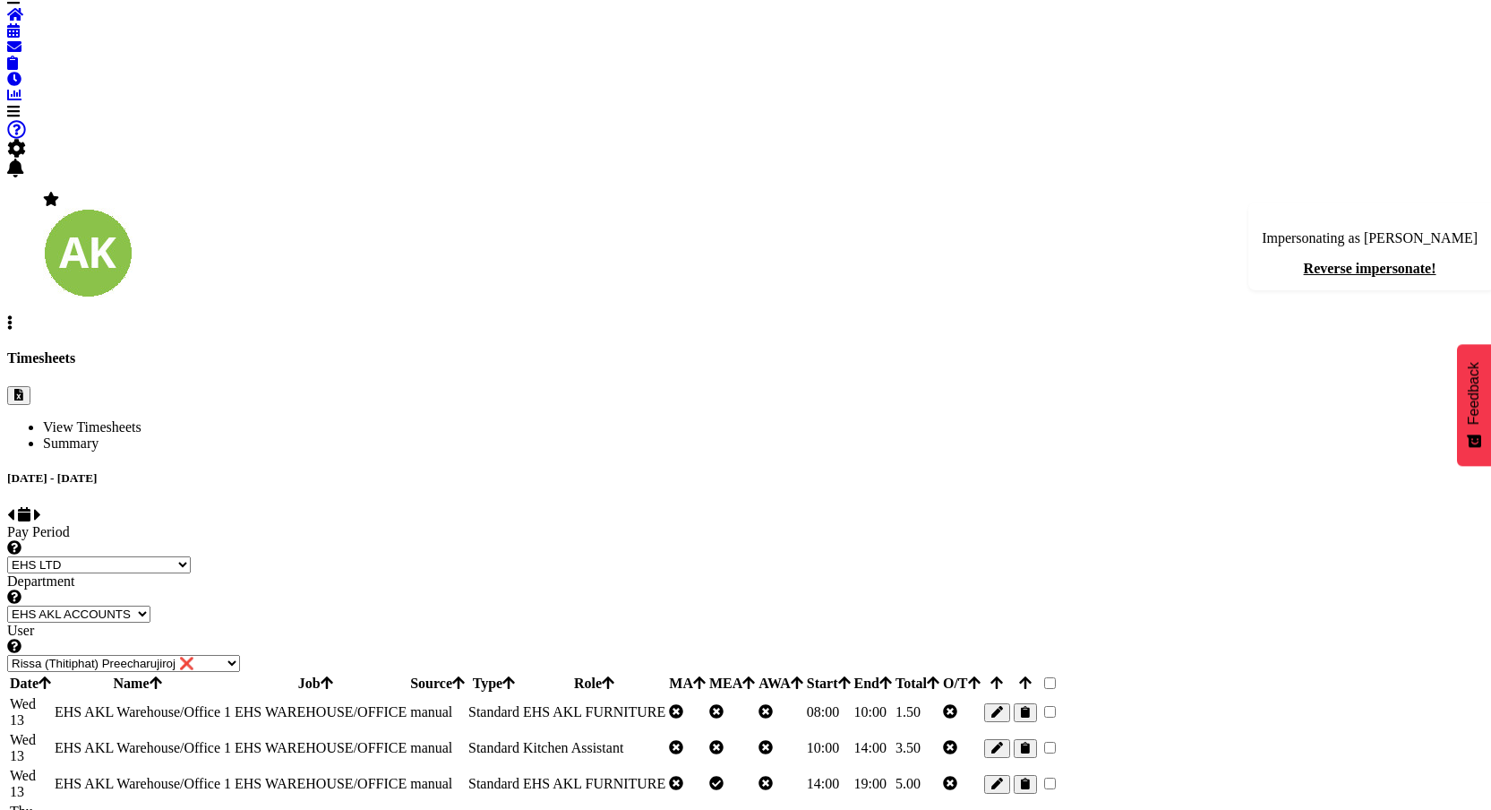
click at [1010, 703] on button "button" at bounding box center [997, 712] width 26 height 19
select select "189"
select select "Standard"
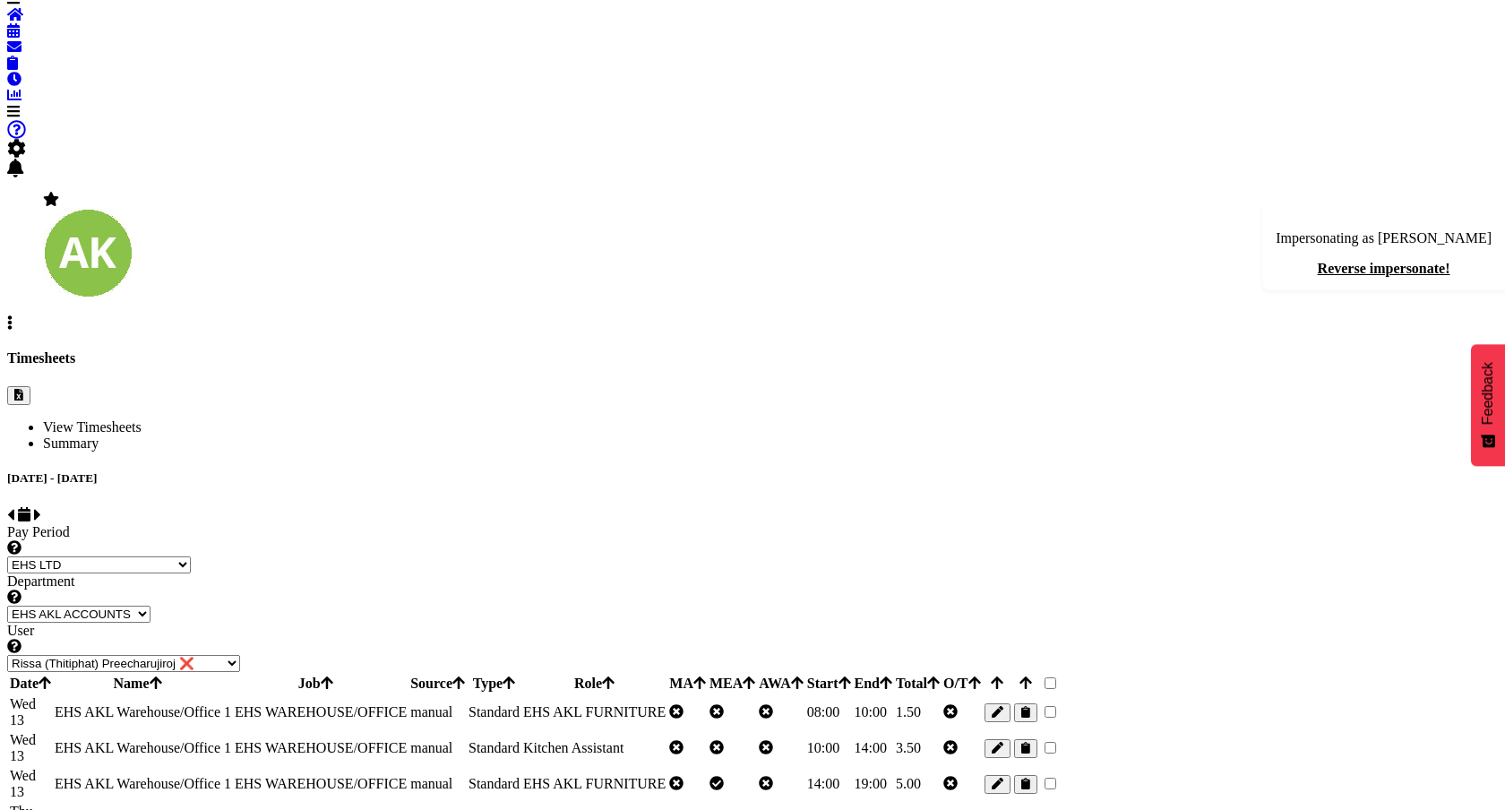
select select
select select "69"
select select "35"
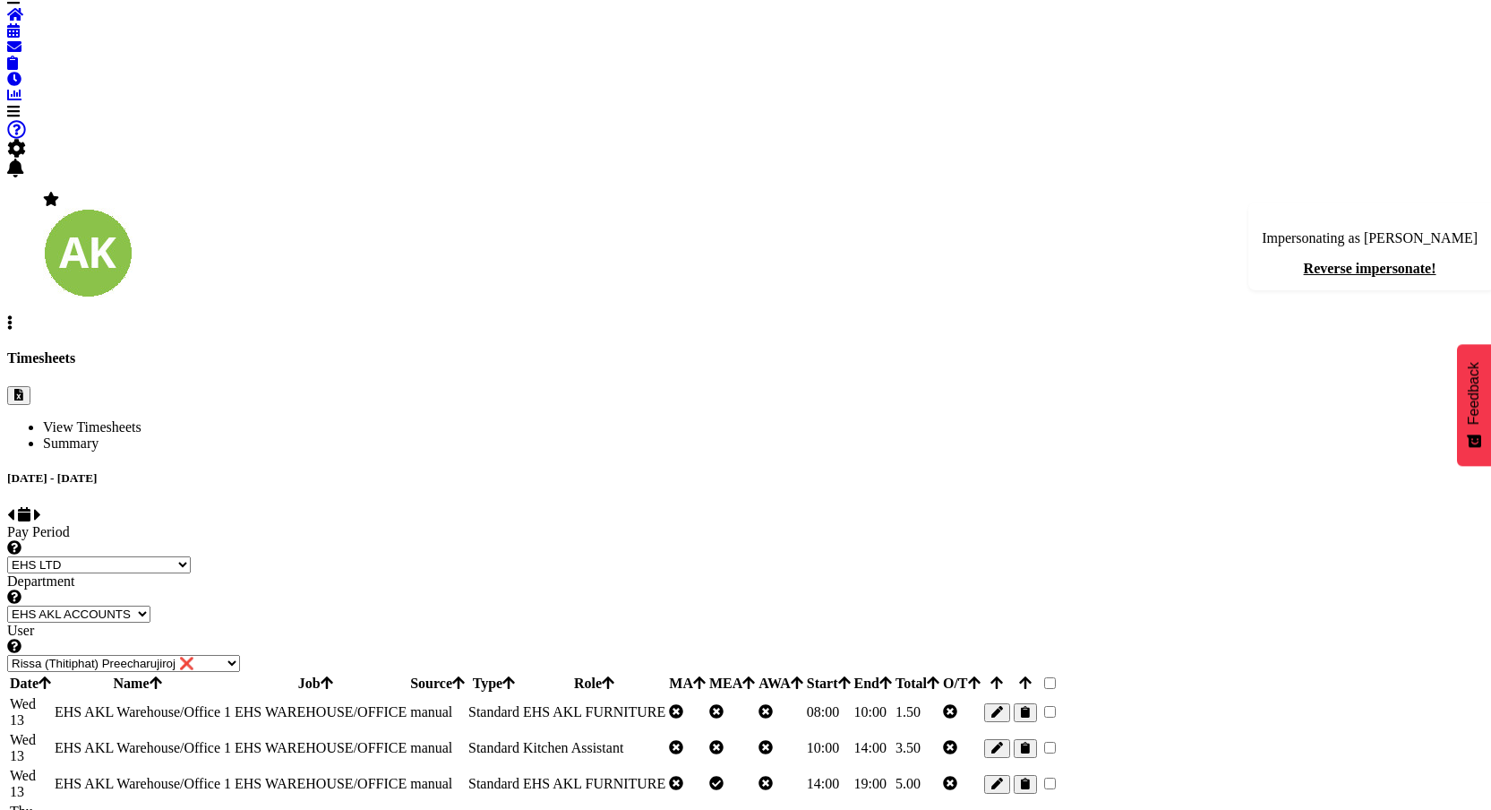
scroll to position [101, 0]
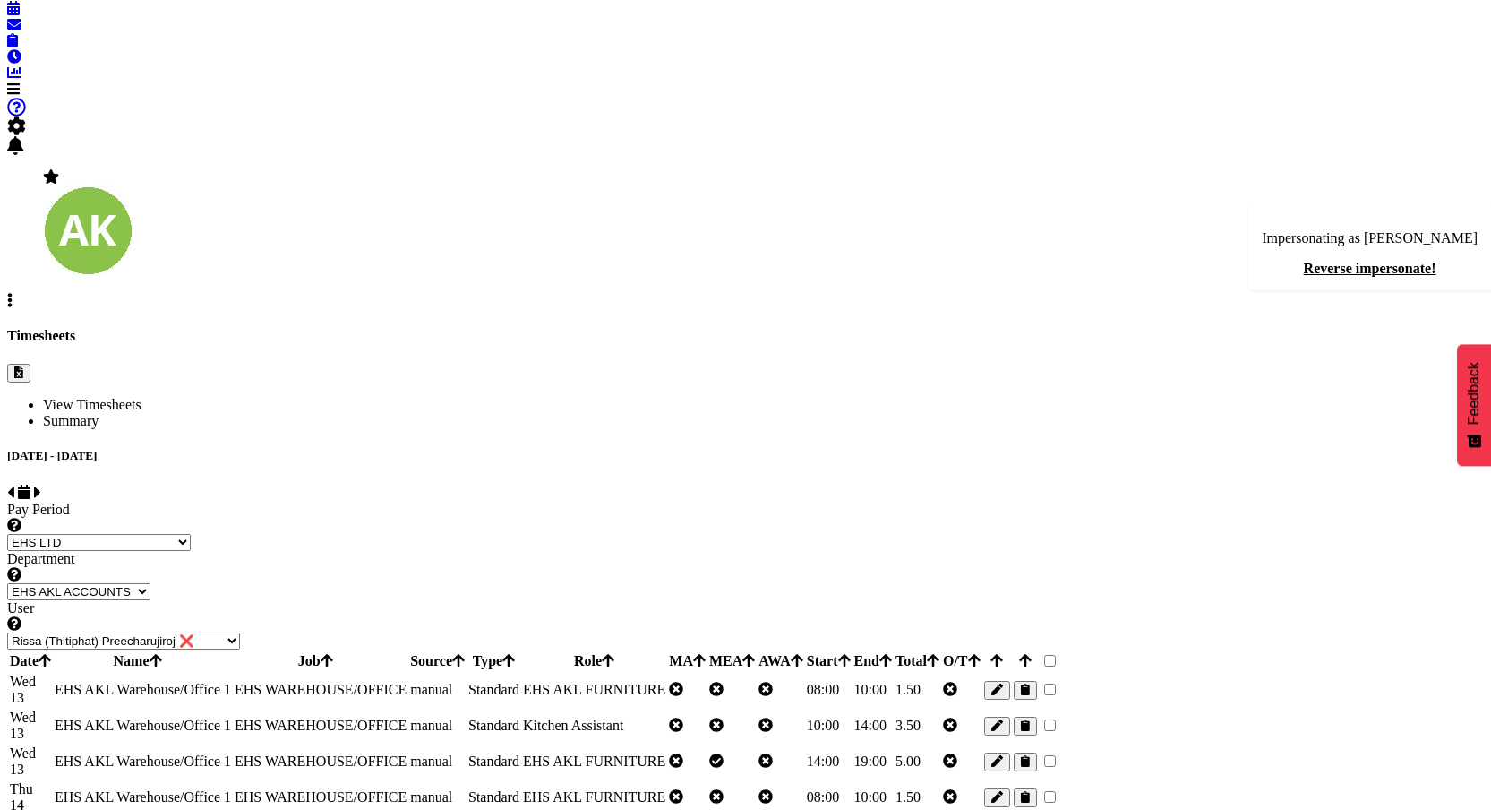
click at [408, 673] on td "1 EHS WAREHOUSE/OFFICE" at bounding box center [315, 690] width 185 height 34
click at [41, 485] on span at bounding box center [37, 492] width 7 height 15
select select
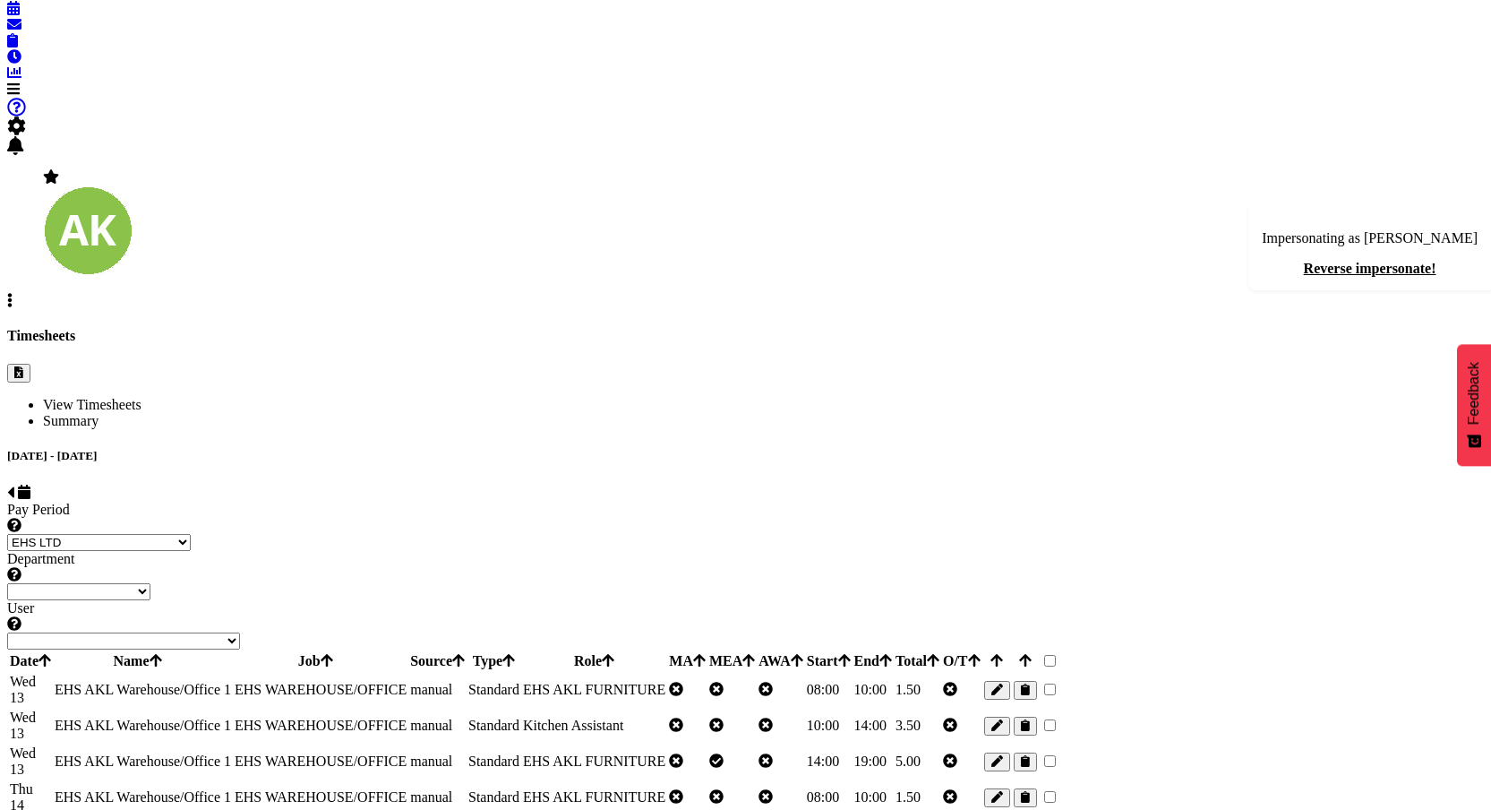
scroll to position [84, 0]
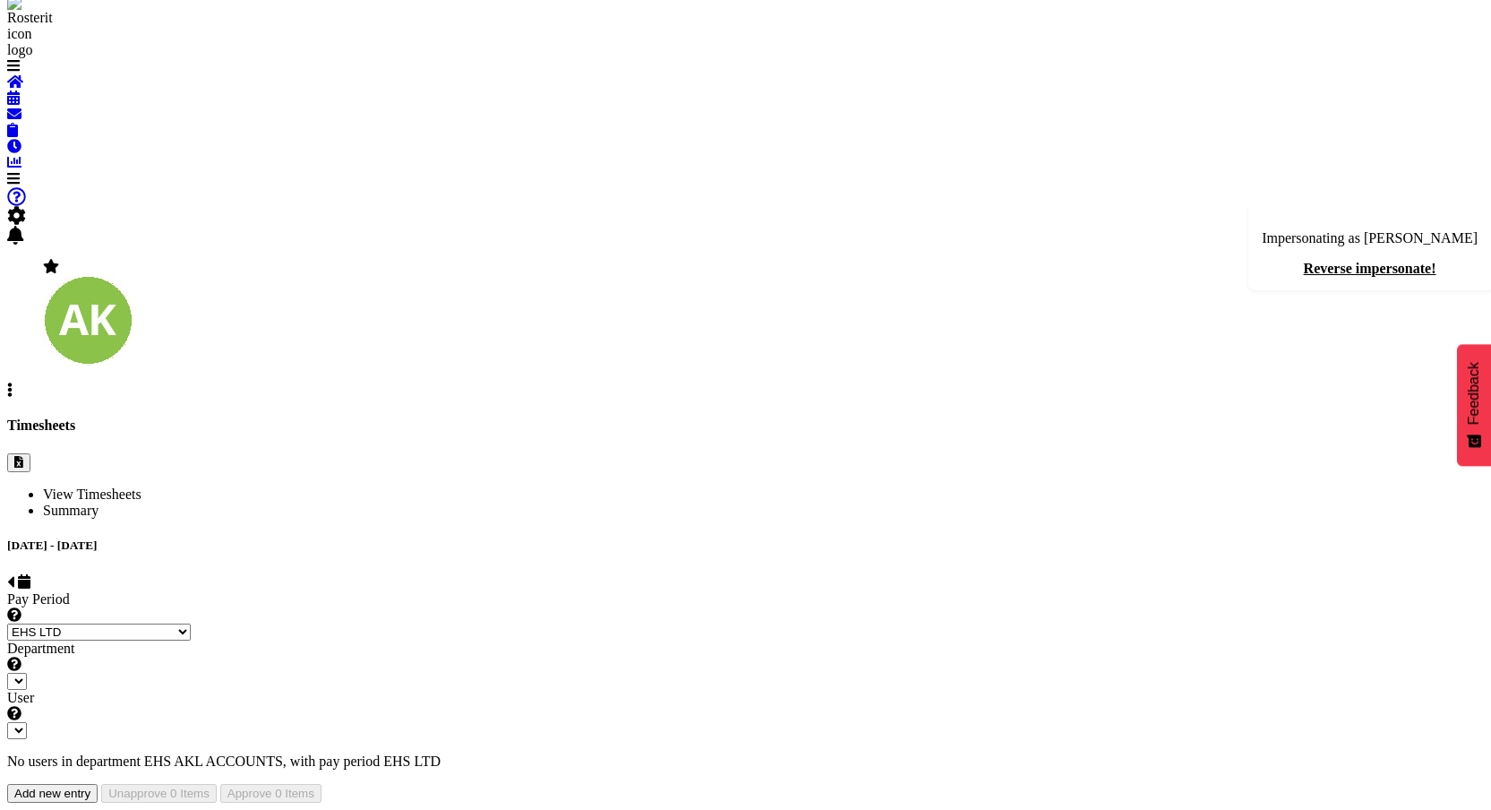
click at [820, 803] on div at bounding box center [745, 803] width 1477 height 0
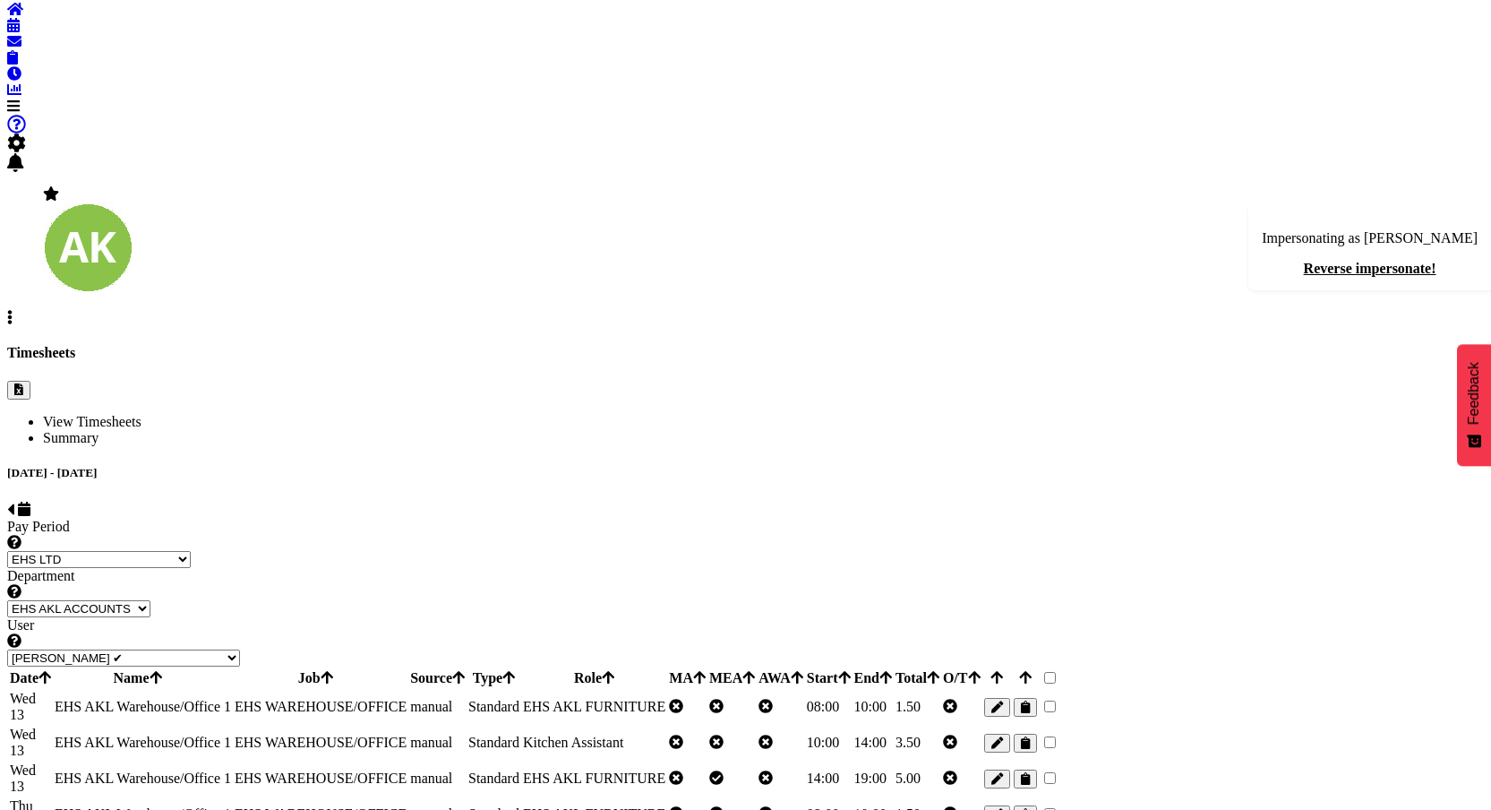
select select "11283"
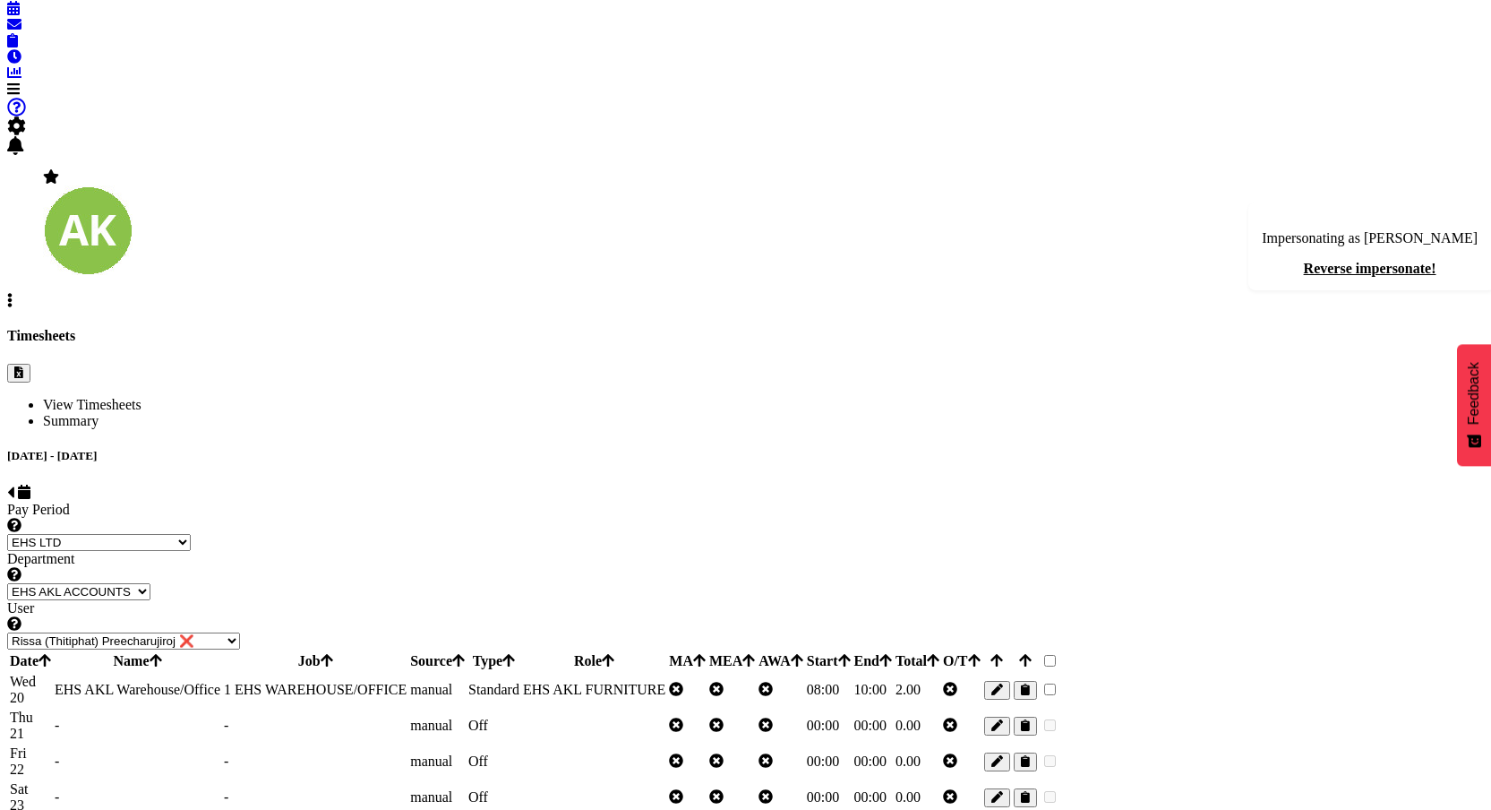
click at [1003, 719] on span "button" at bounding box center [998, 725] width 12 height 13
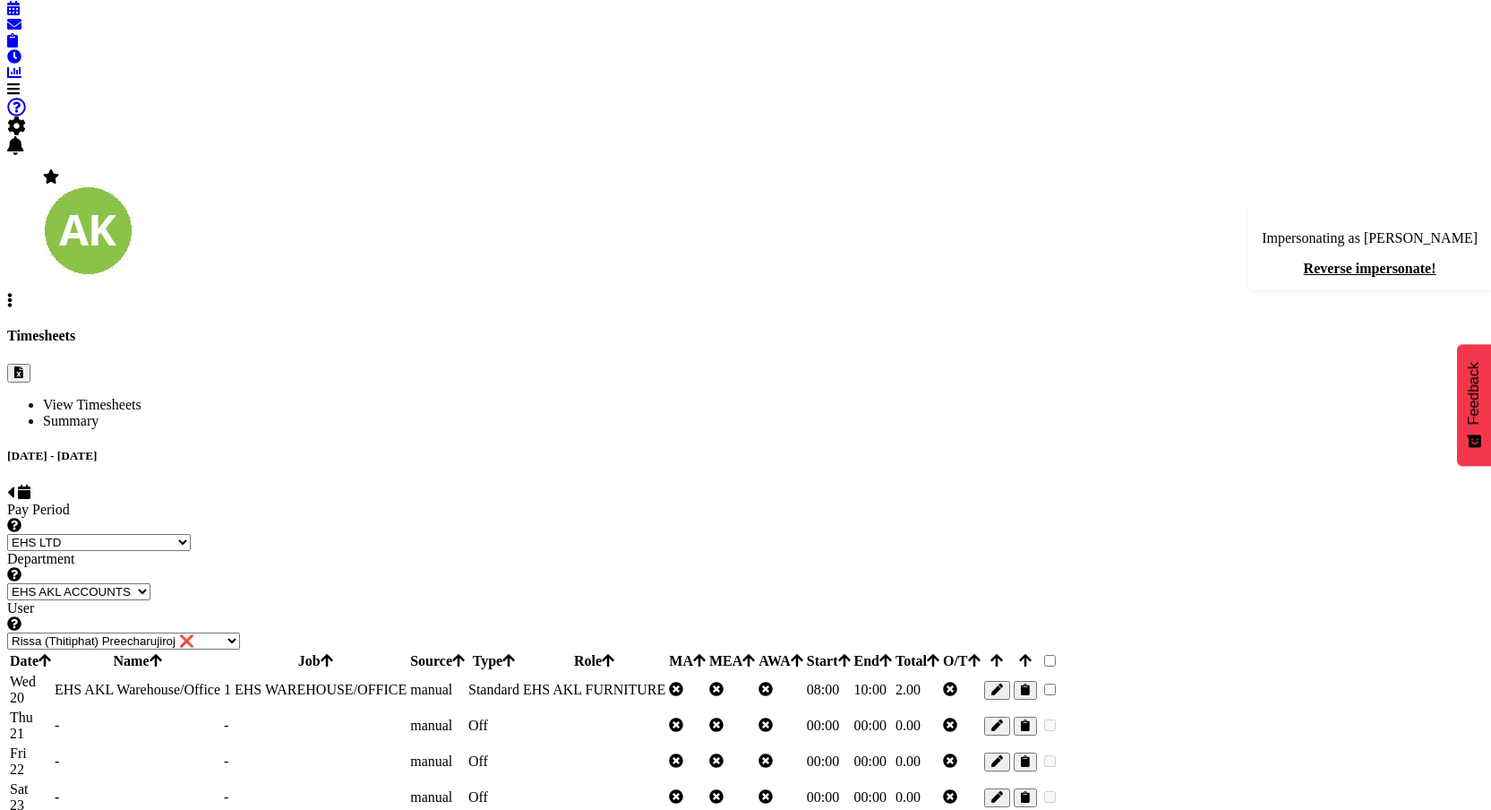
click at [665, 682] on span "EHS AKL FURNITURE" at bounding box center [594, 689] width 142 height 15
click at [996, 449] on div "[DATE] - [DATE]" at bounding box center [745, 476] width 1477 height 54
click at [1010, 717] on div at bounding box center [997, 726] width 26 height 19
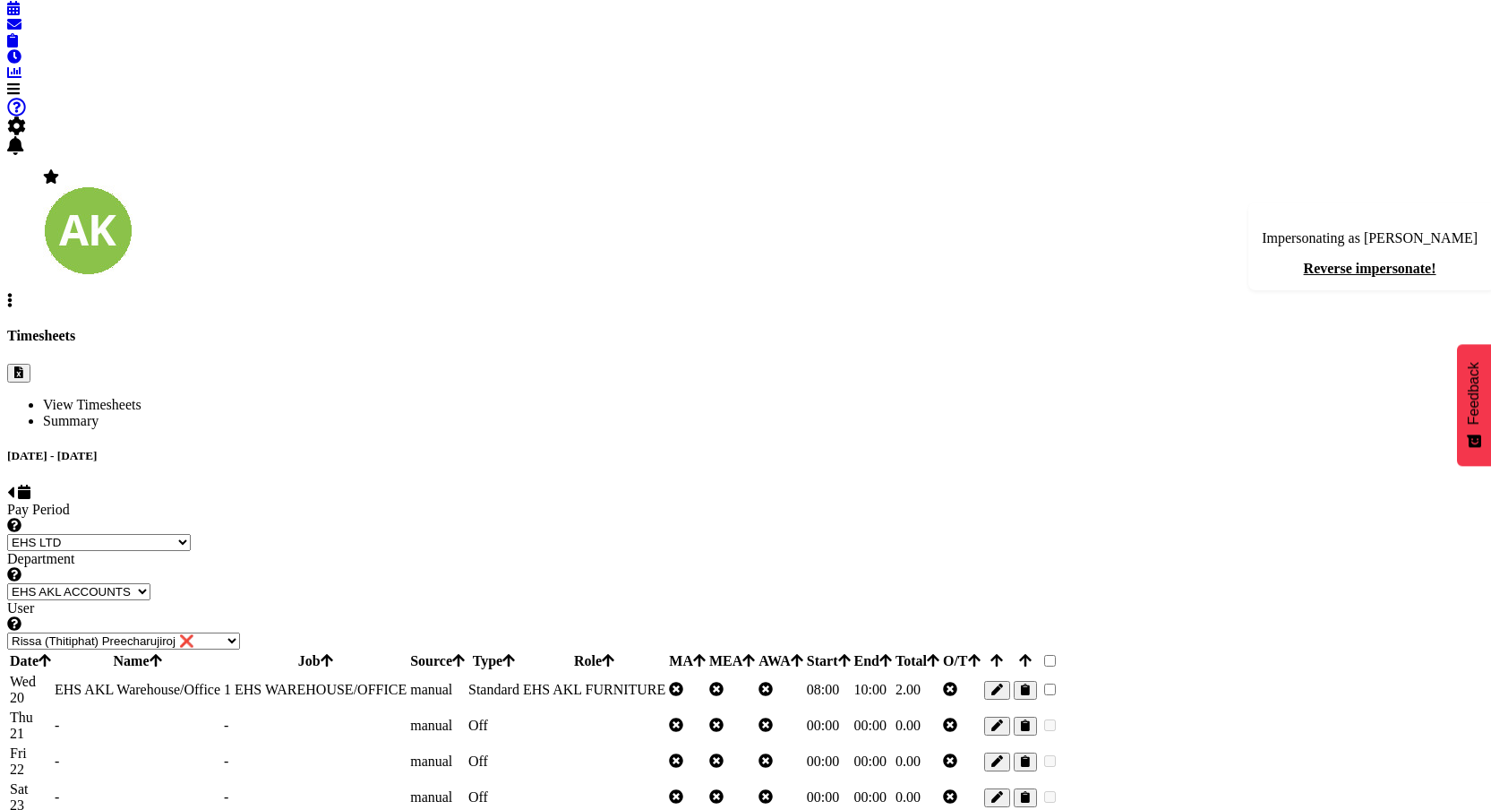
click at [1003, 719] on span "button" at bounding box center [998, 725] width 12 height 13
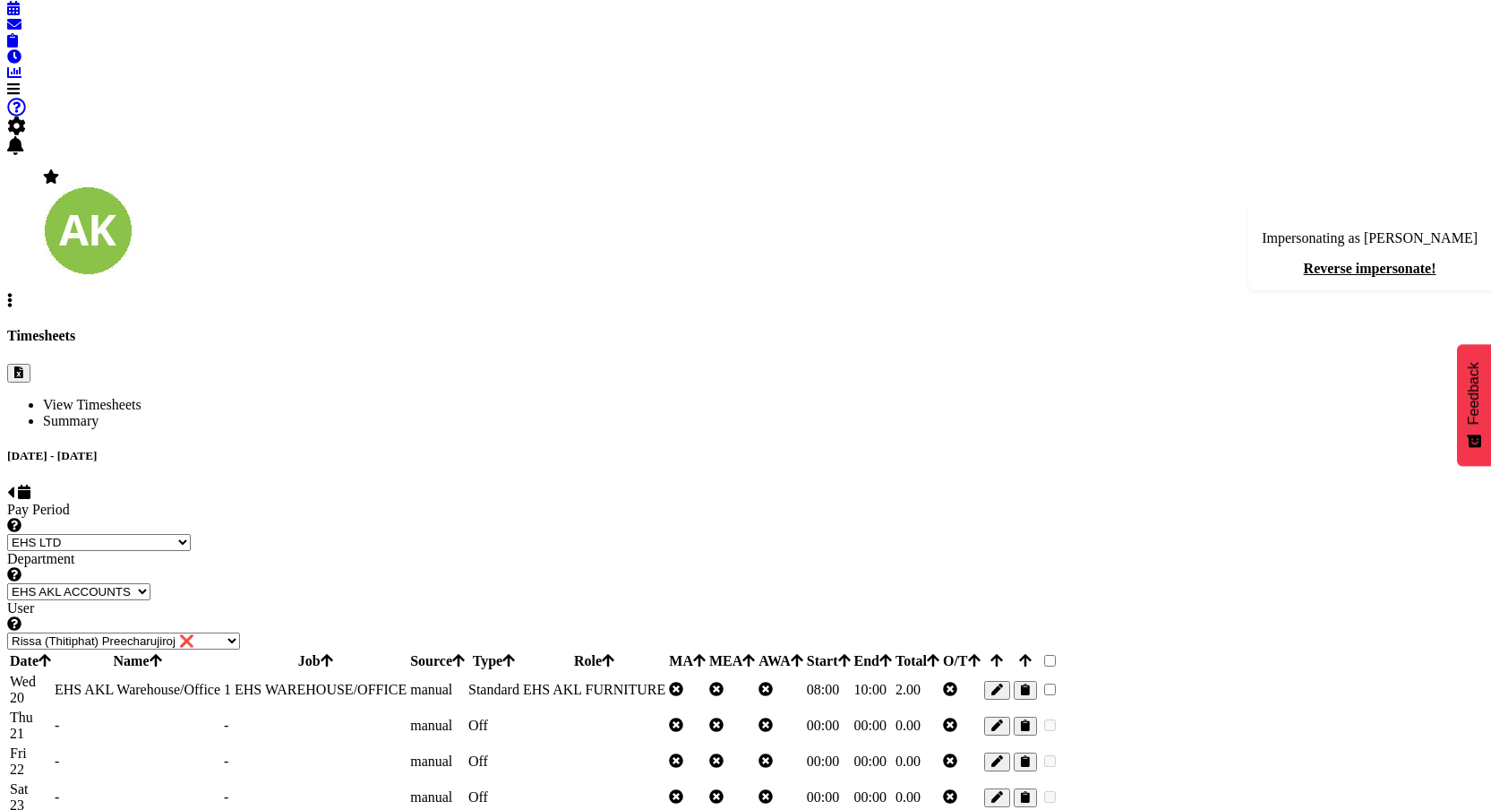
click at [1003, 719] on span "button" at bounding box center [998, 725] width 12 height 13
click at [221, 673] on td "EHS AKL Warehouse/Office" at bounding box center [137, 690] width 167 height 34
click at [220, 682] on span "EHS AKL Warehouse/Office" at bounding box center [138, 689] width 166 height 15
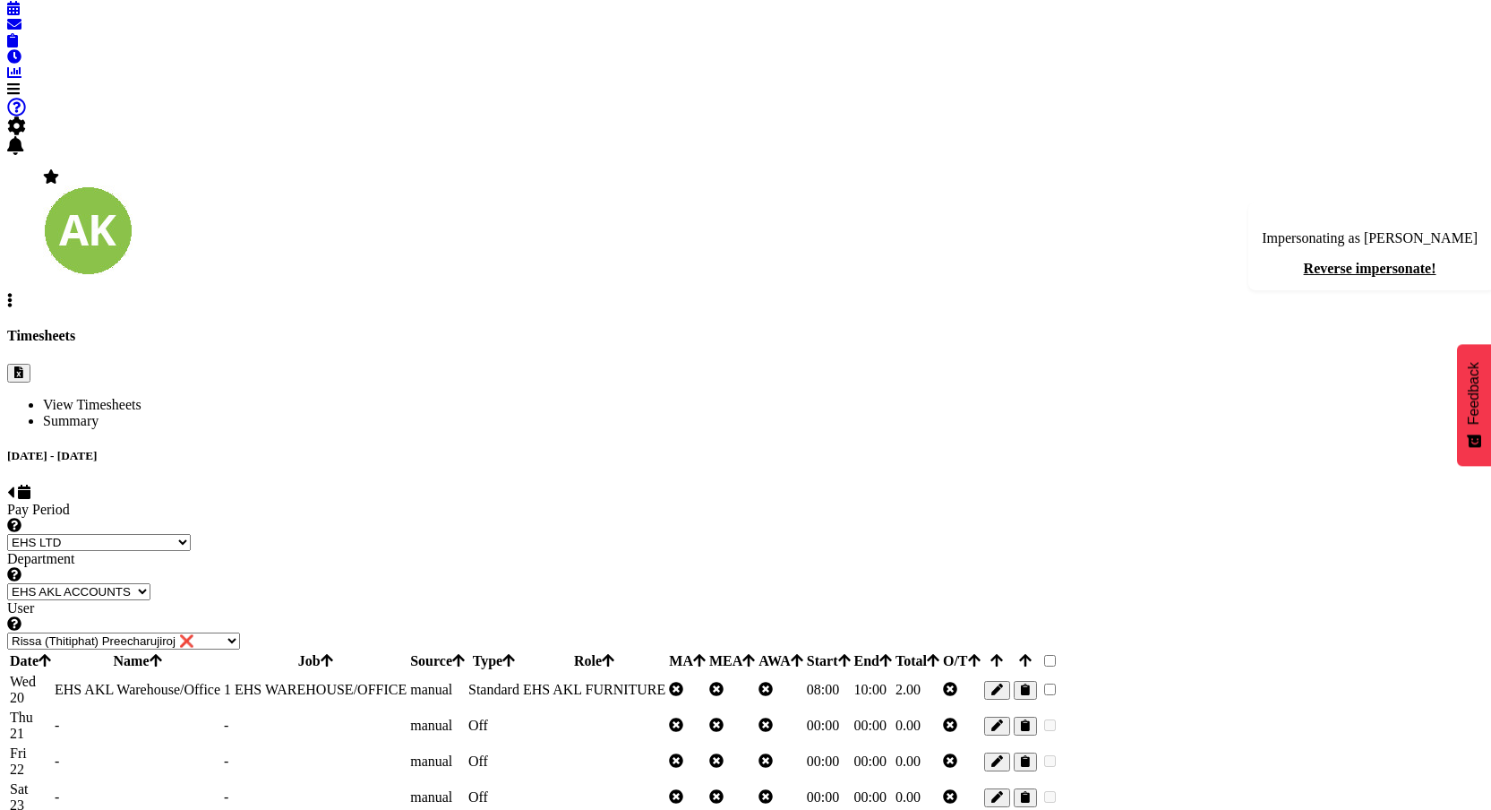
click at [220, 682] on span "EHS AKL Warehouse/Office" at bounding box center [138, 689] width 166 height 15
click at [1003, 719] on span "button" at bounding box center [998, 725] width 12 height 13
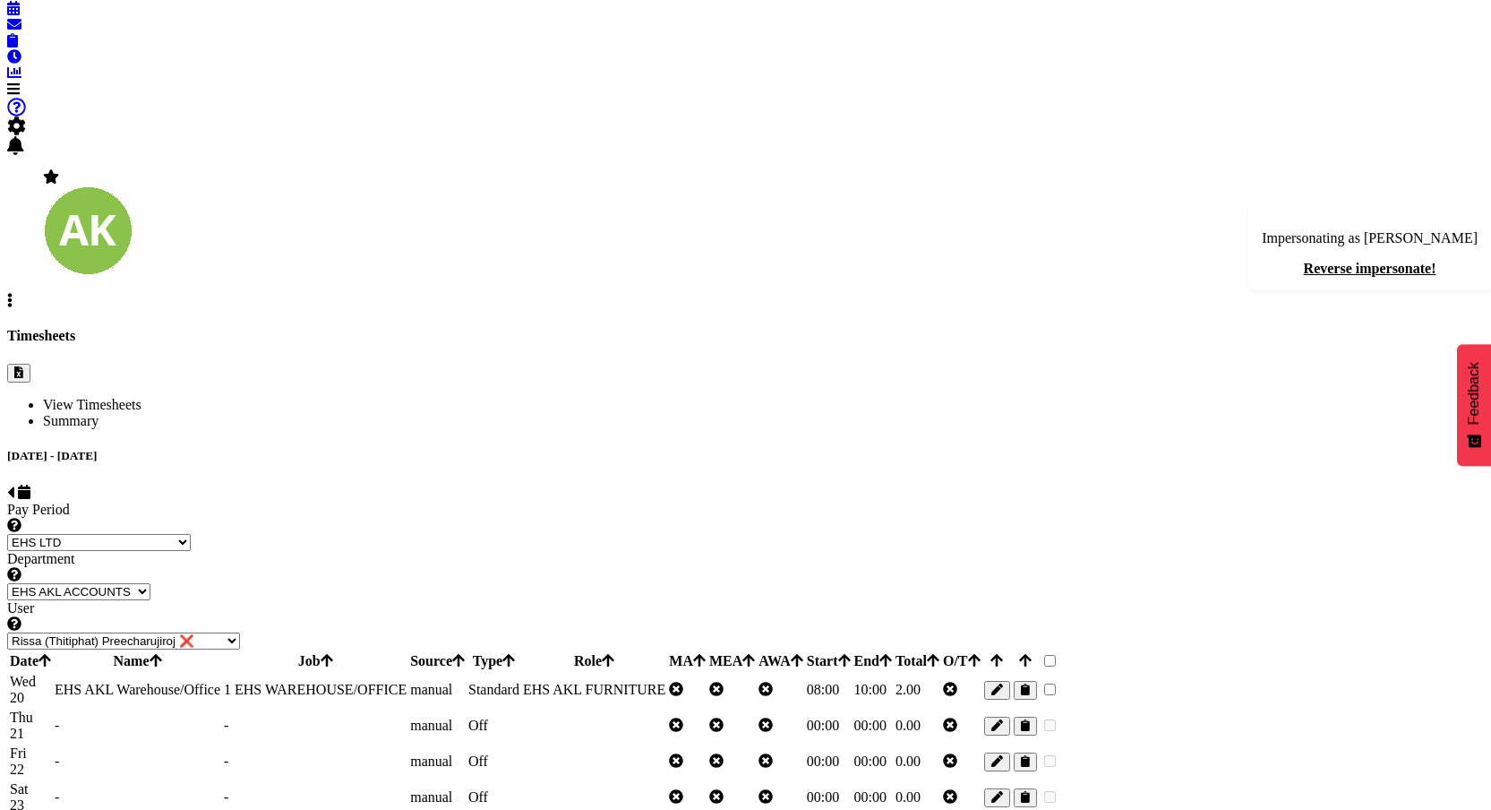
click at [666, 673] on td "EHS AKL FURNITURE" at bounding box center [594, 690] width 144 height 34
click at [1003, 719] on span "button" at bounding box center [998, 725] width 12 height 13
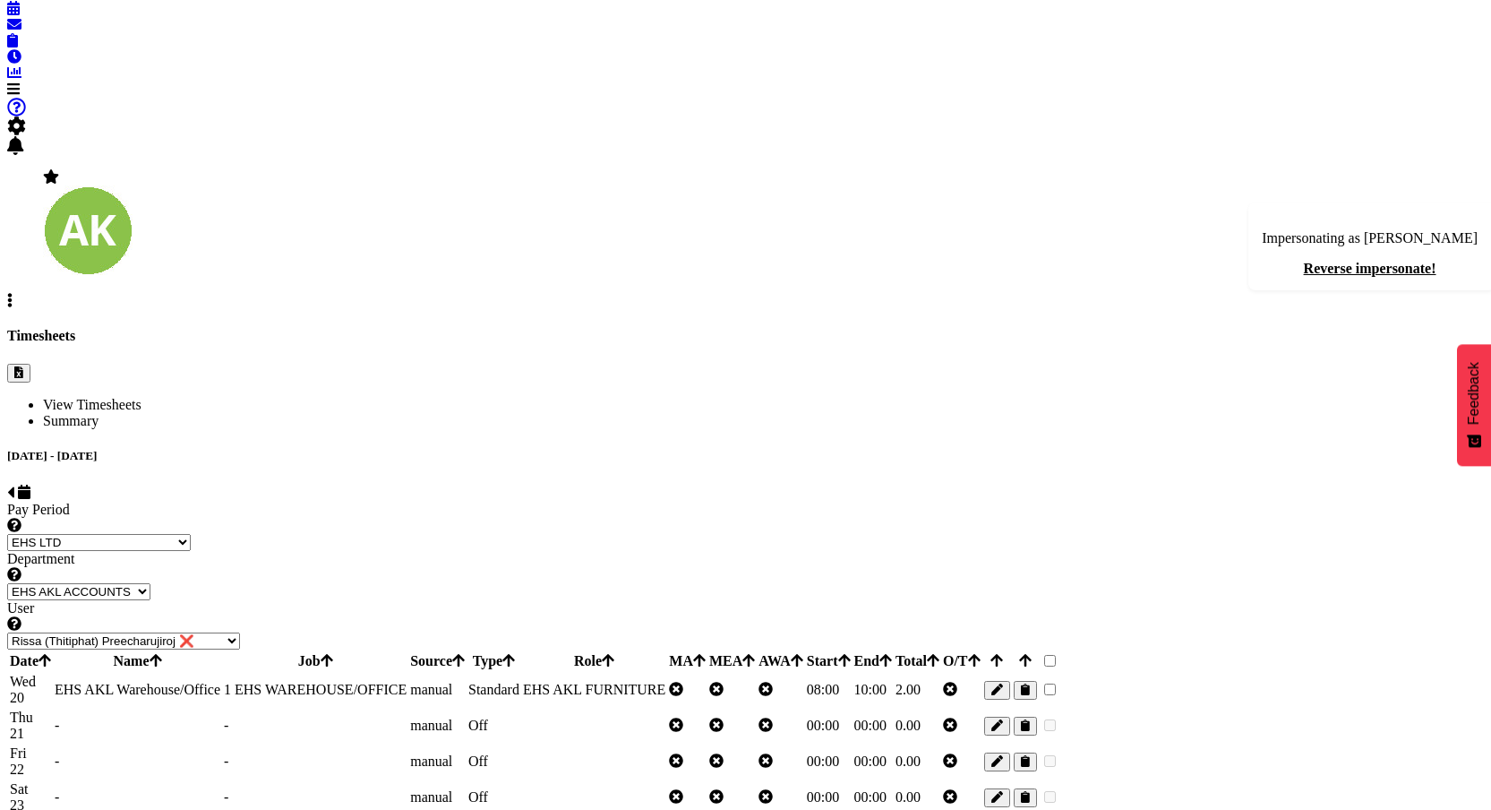
click at [1003, 719] on span "button" at bounding box center [998, 725] width 12 height 13
click at [14, 485] on span at bounding box center [10, 492] width 7 height 15
select select
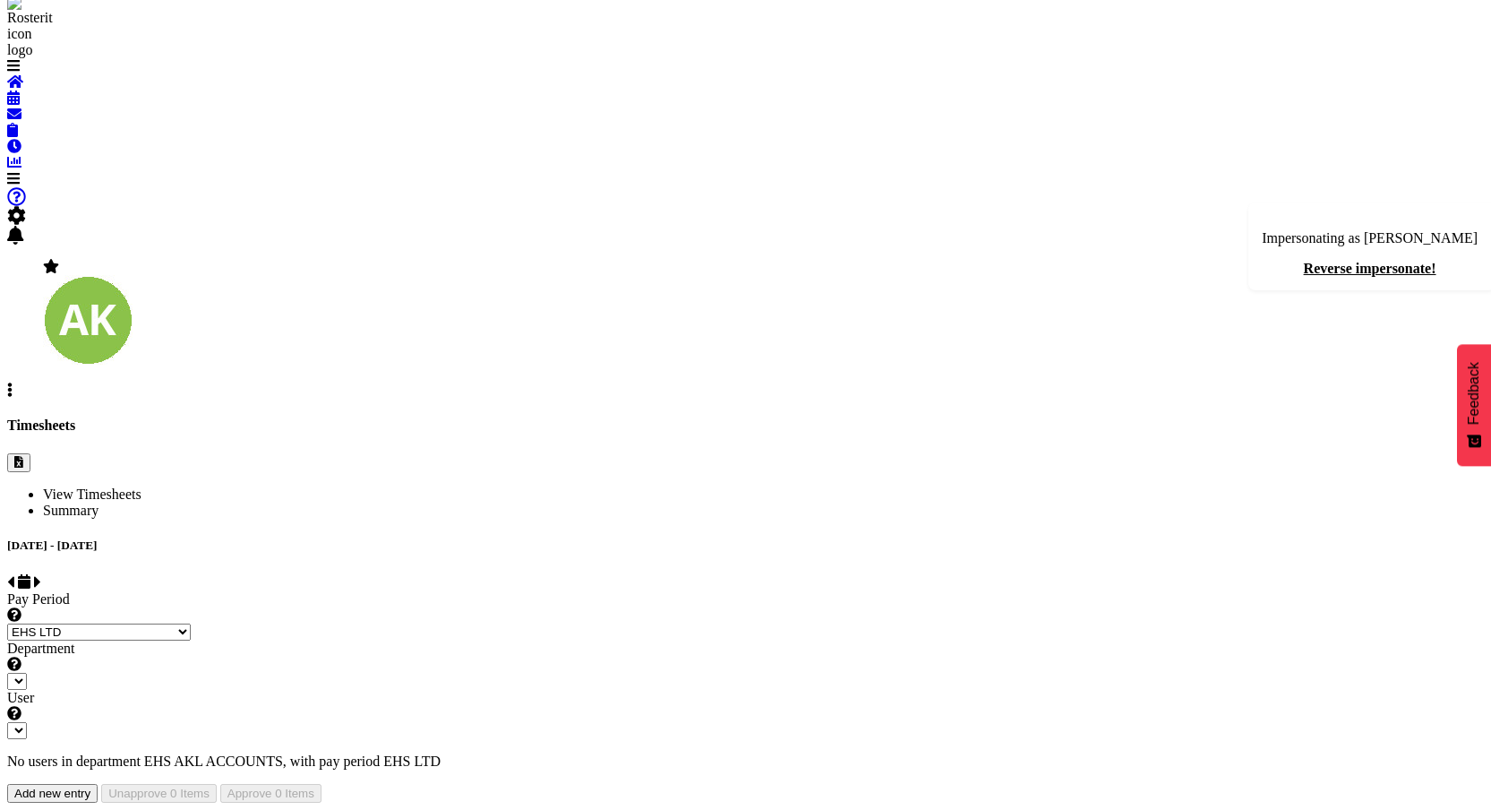
click at [774, 803] on div at bounding box center [745, 803] width 1477 height 0
select select "11283"
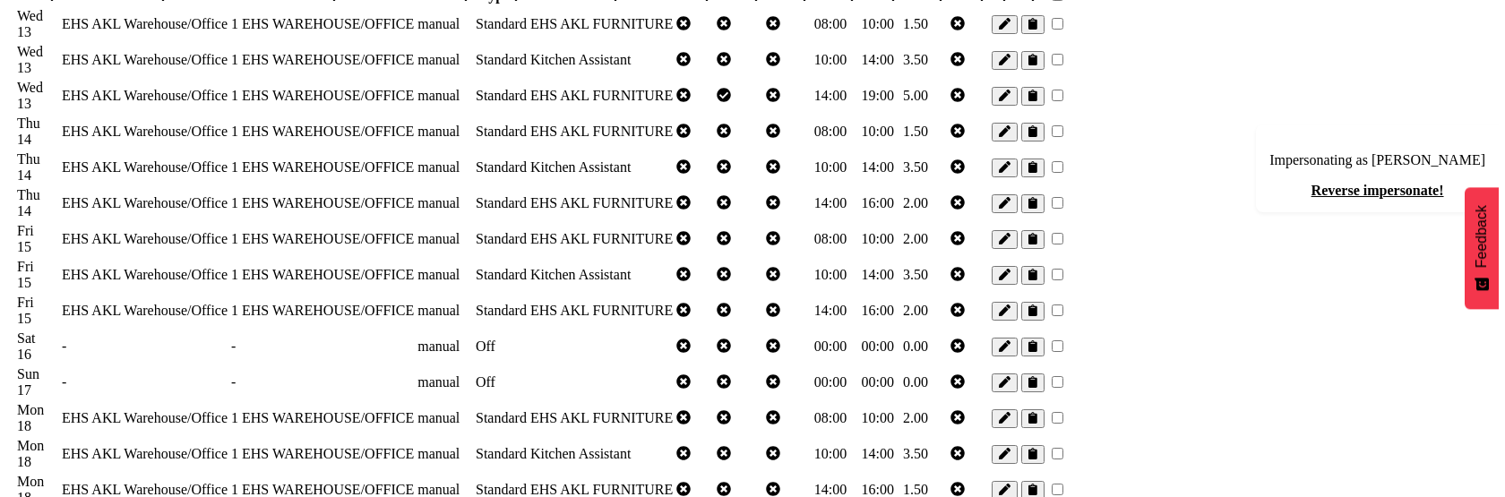
scroll to position [744, 0]
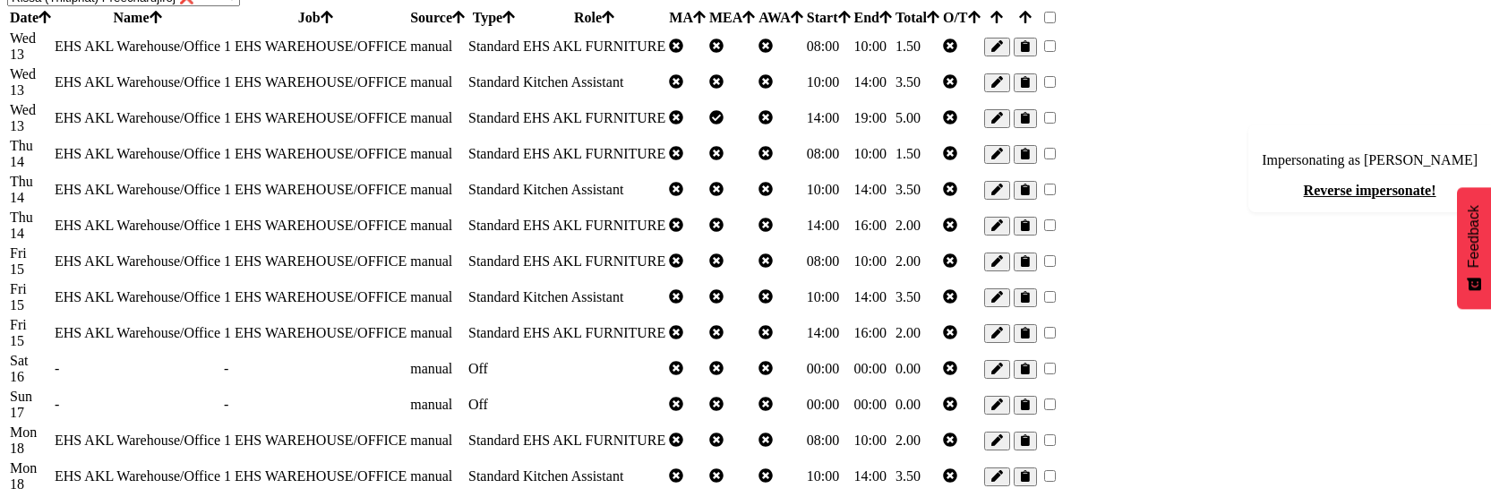
click at [1003, 227] on span "button" at bounding box center [998, 225] width 12 height 13
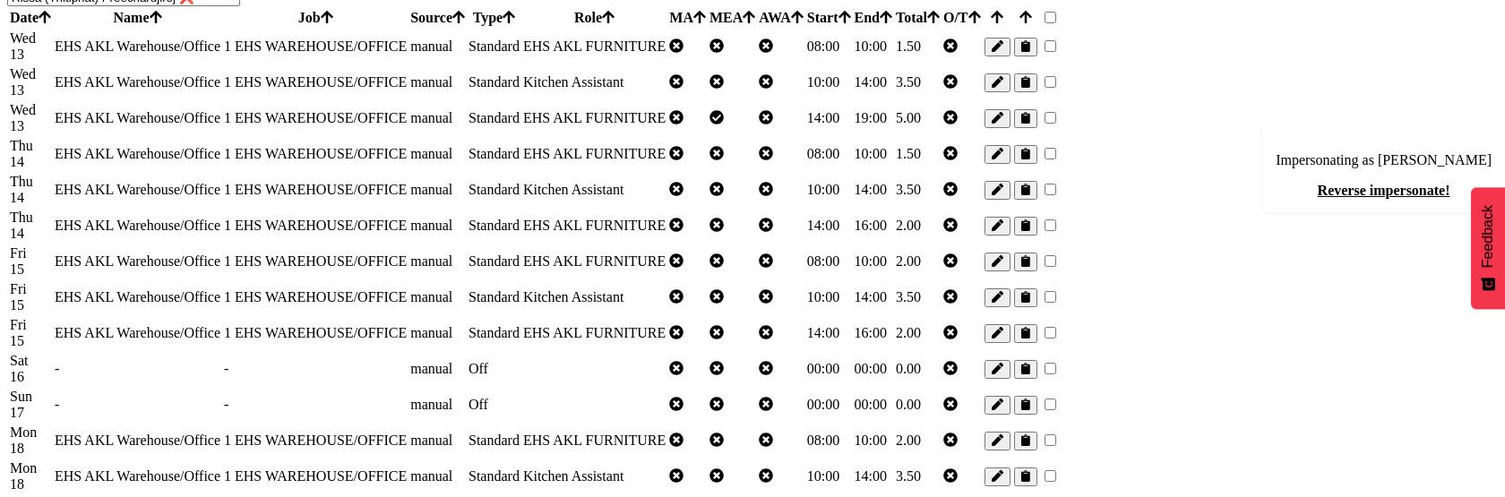
select select "189"
select select "Standard"
select select
select select "69"
select select "35"
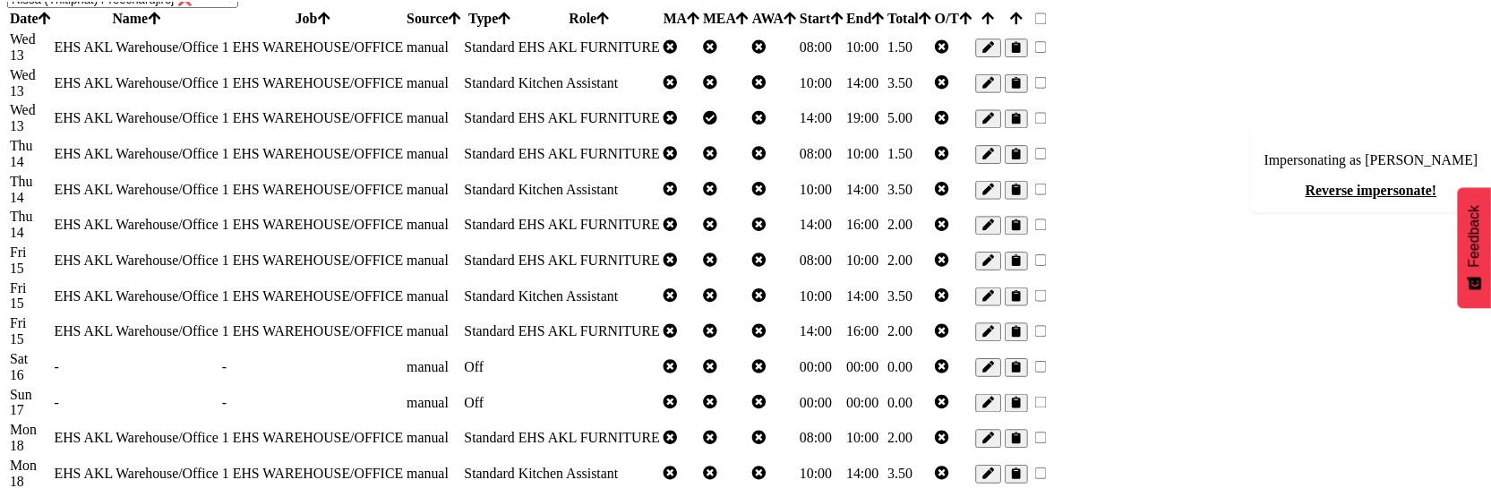
scroll to position [335, 0]
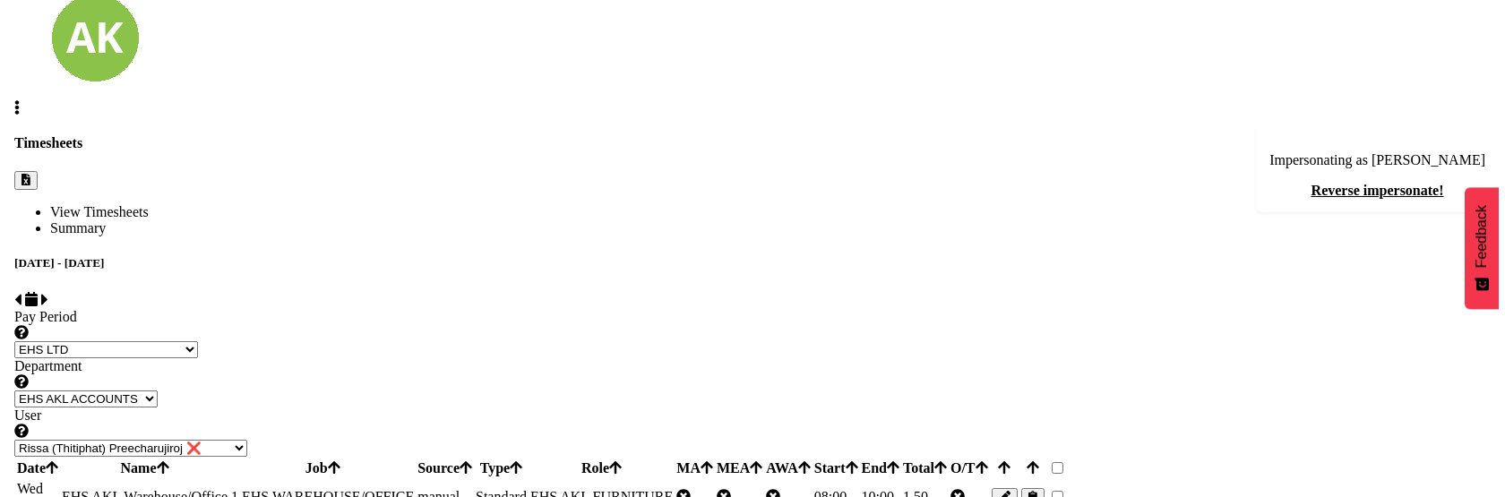
scroll to position [202, 0]
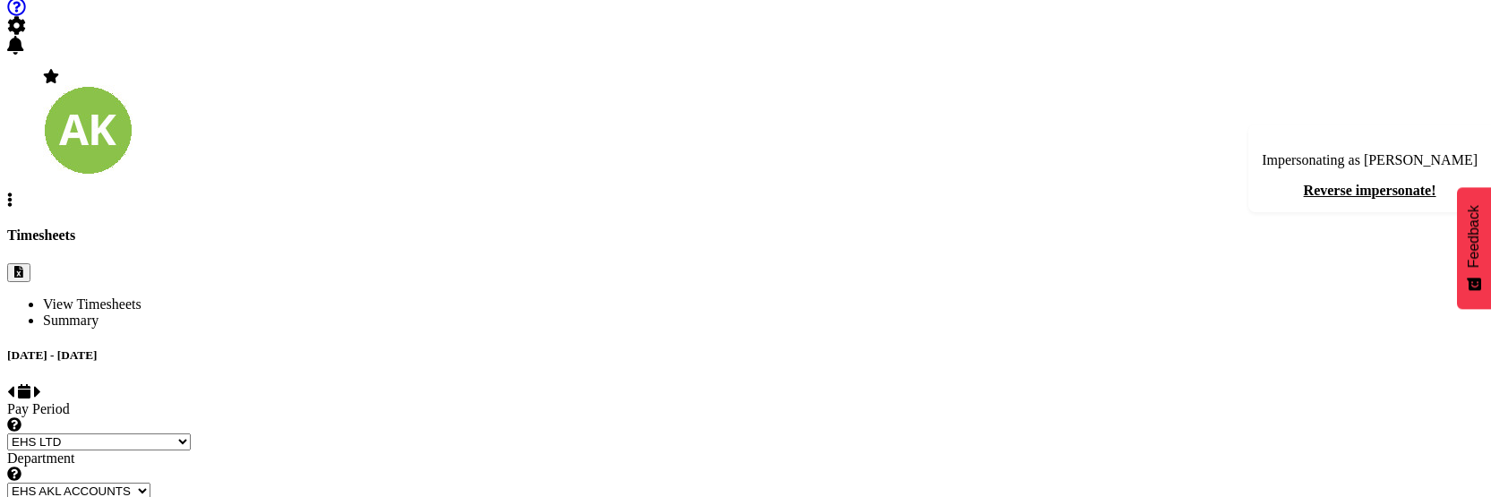
select select "189"
select select "Standard"
select select
select select "69"
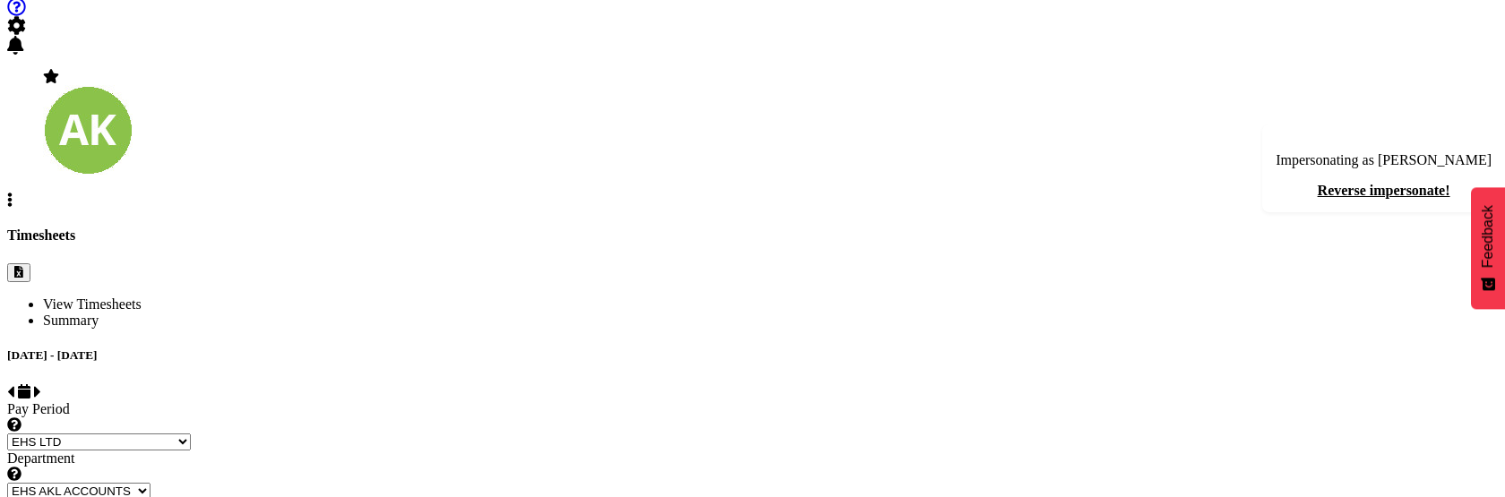
select select "35"
select select "Standard"
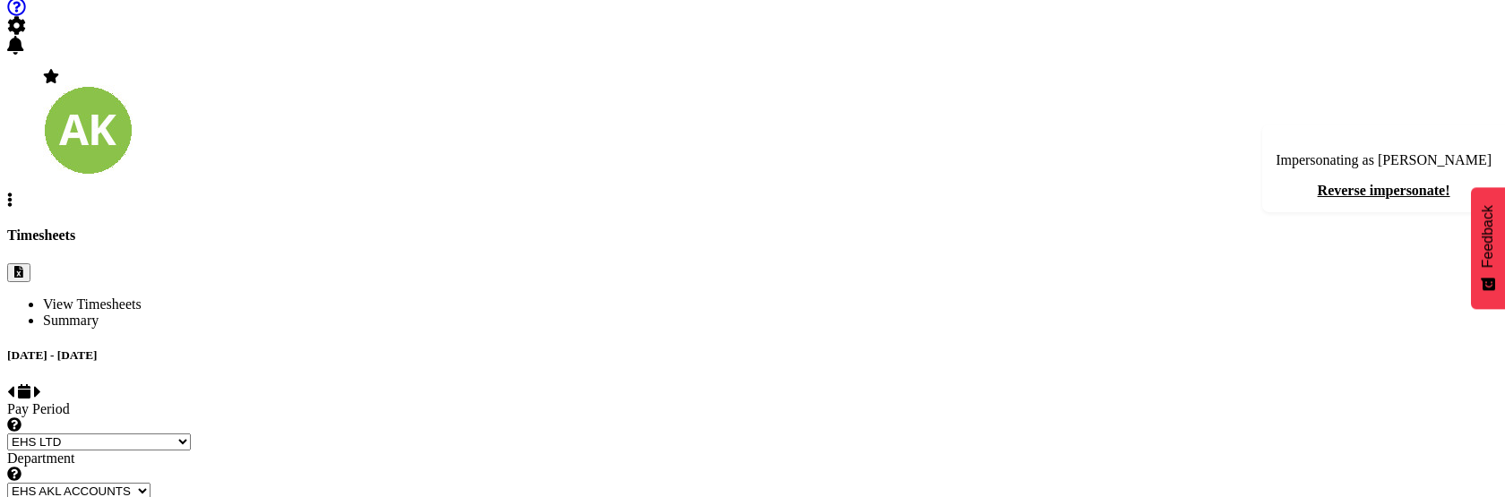
select select
select select "69"
select select "35"
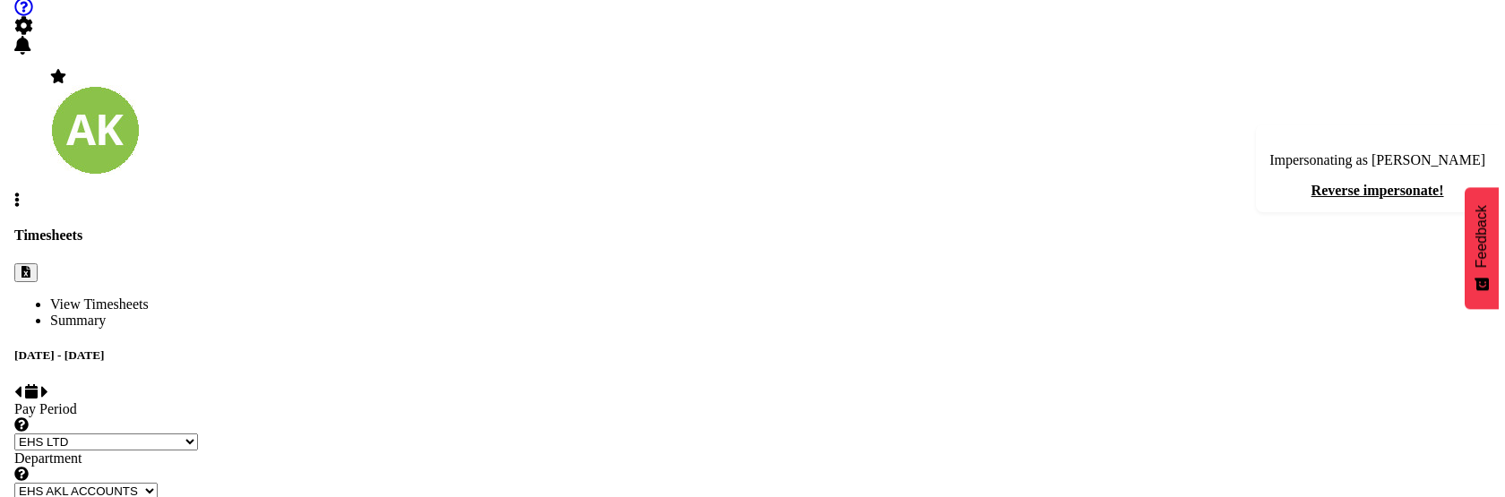
scroll to position [337, 0]
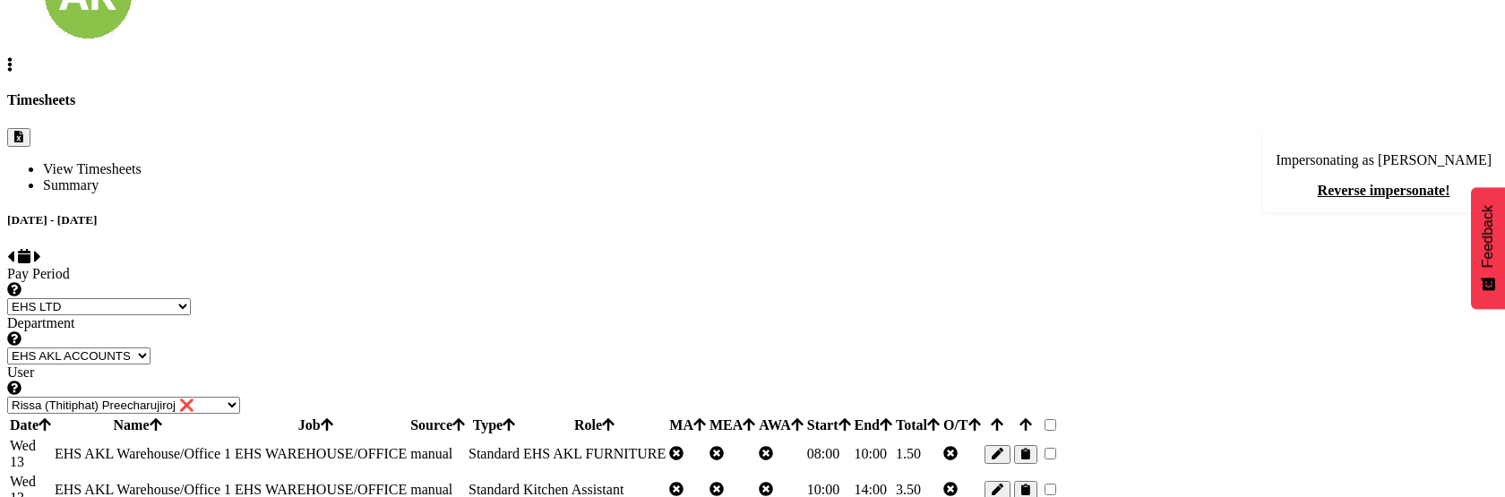
select select "189"
select select "Standard"
select select
select select "69"
select select "35"
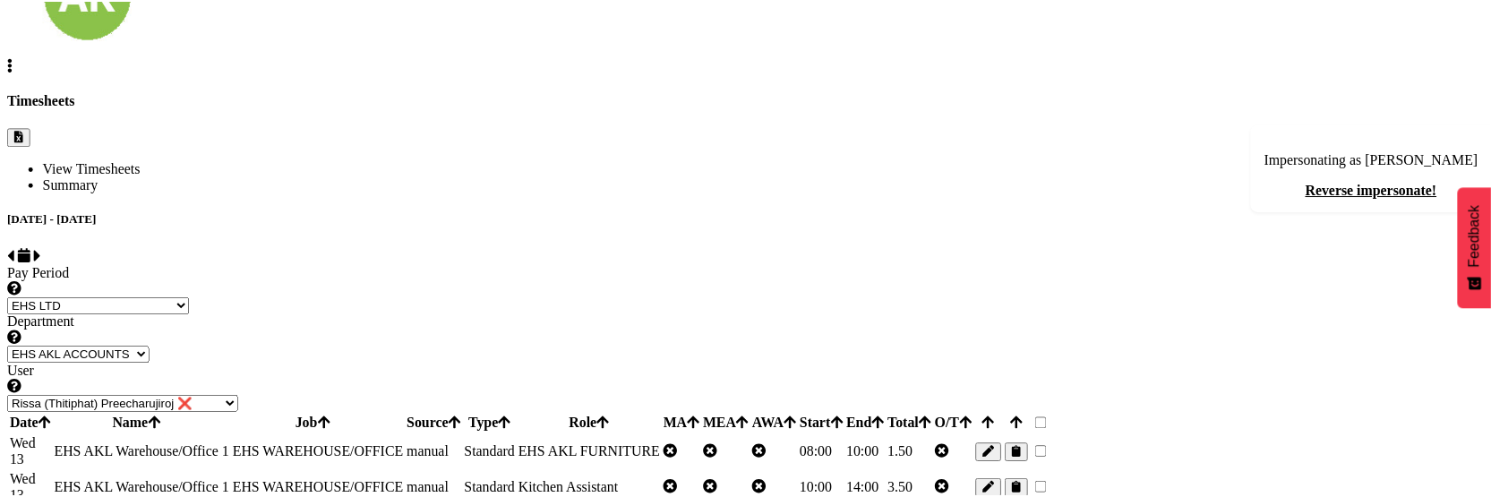
scroll to position [335, 0]
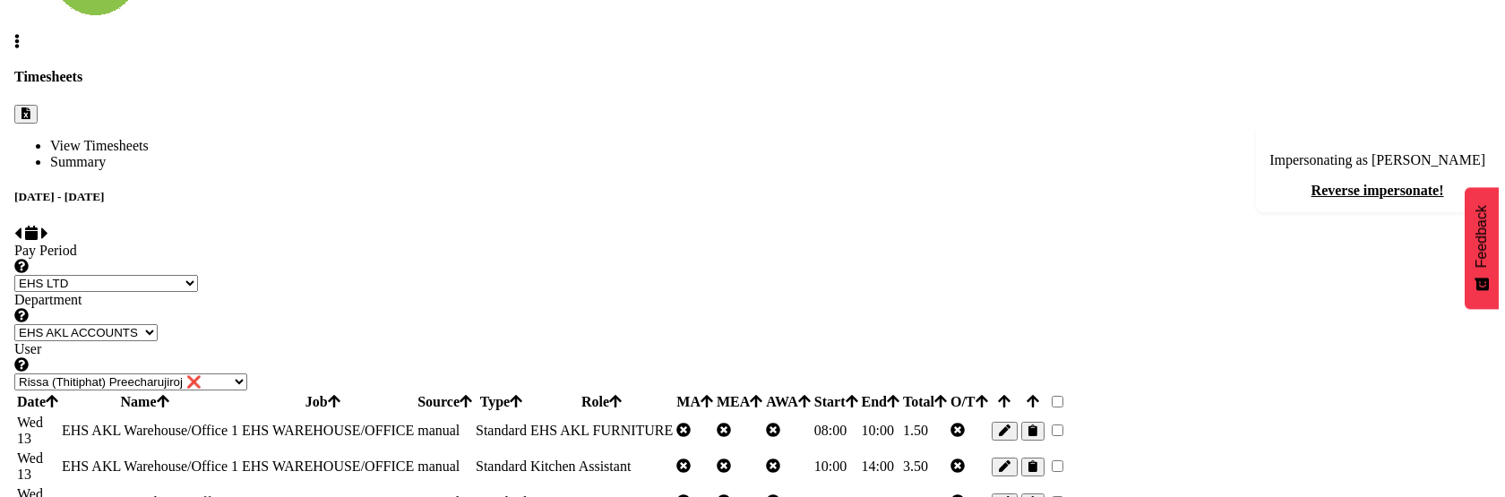
scroll to position [372, 0]
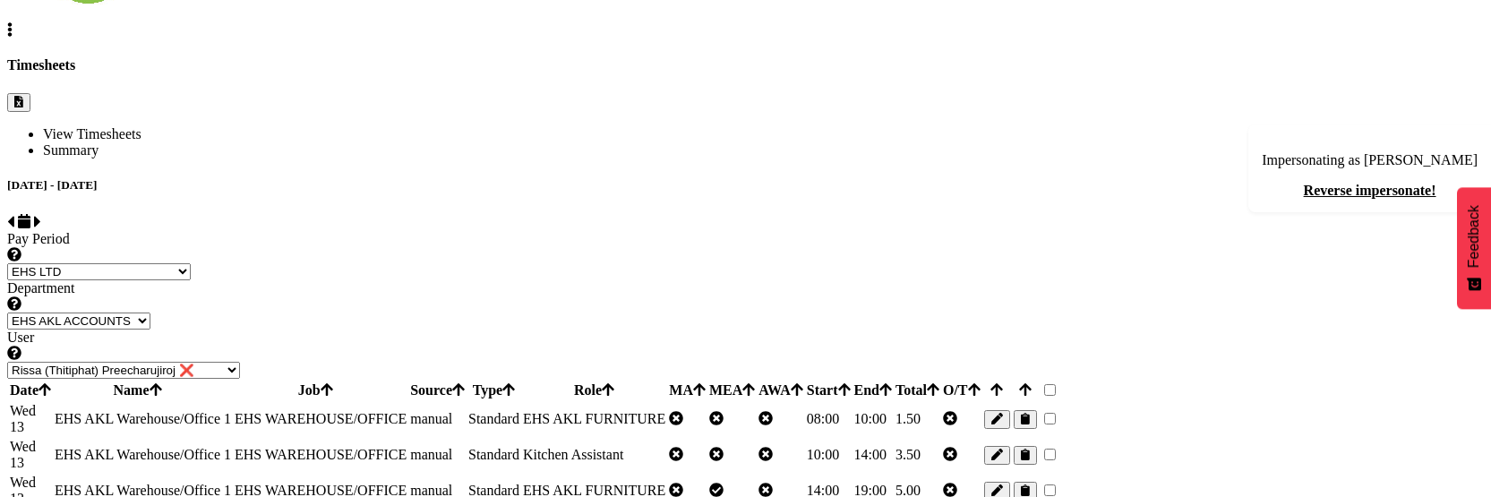
select select "189"
select select "Standard"
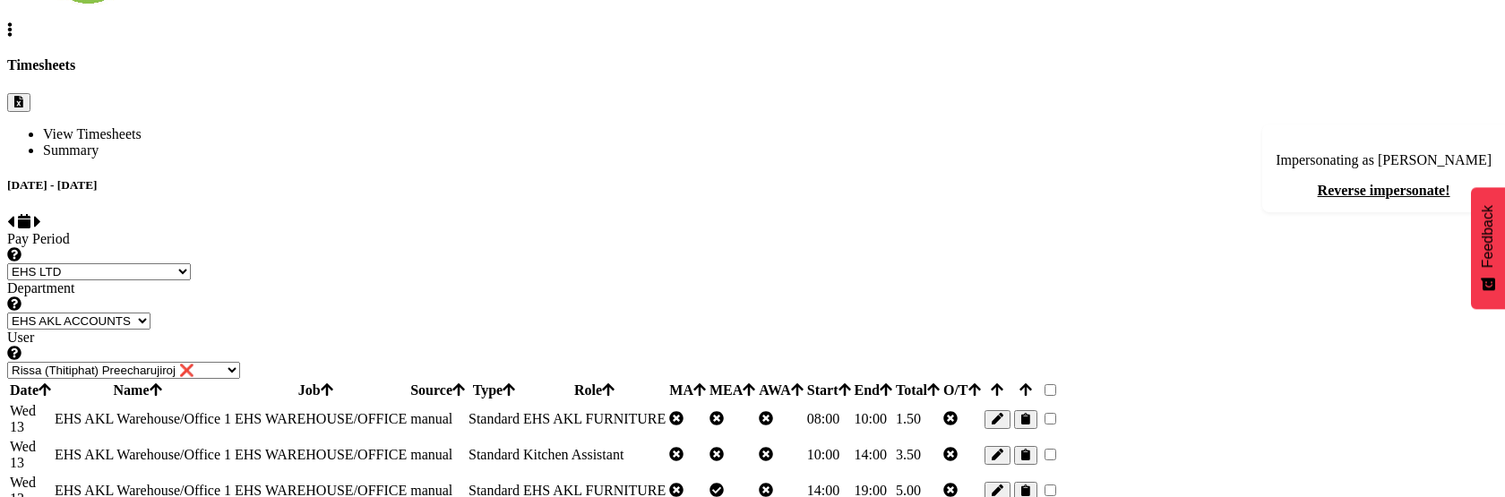
select select
select select "69"
select select "35"
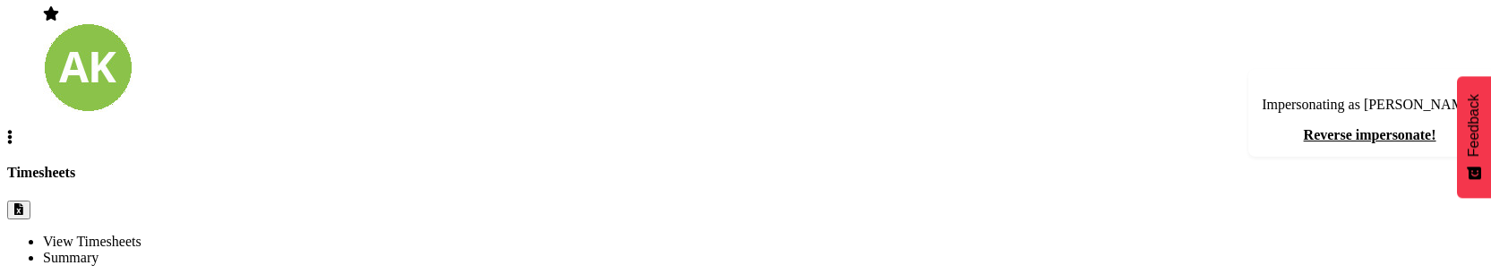
scroll to position [172, 0]
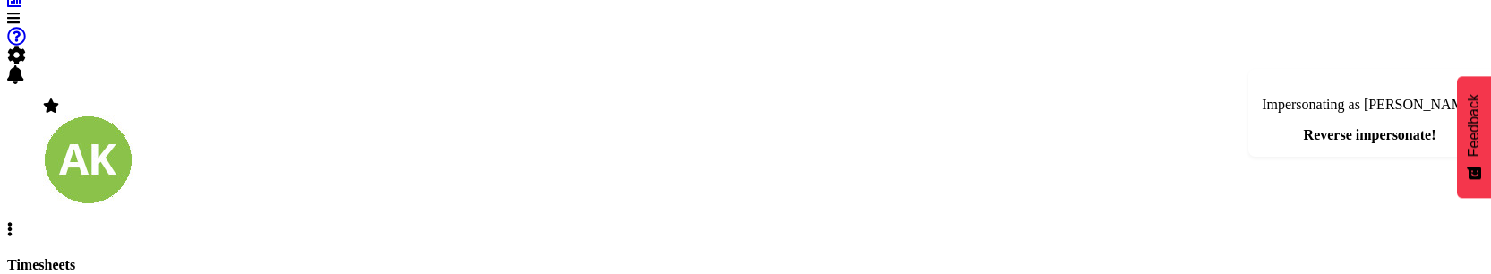
select select
select select "11283"
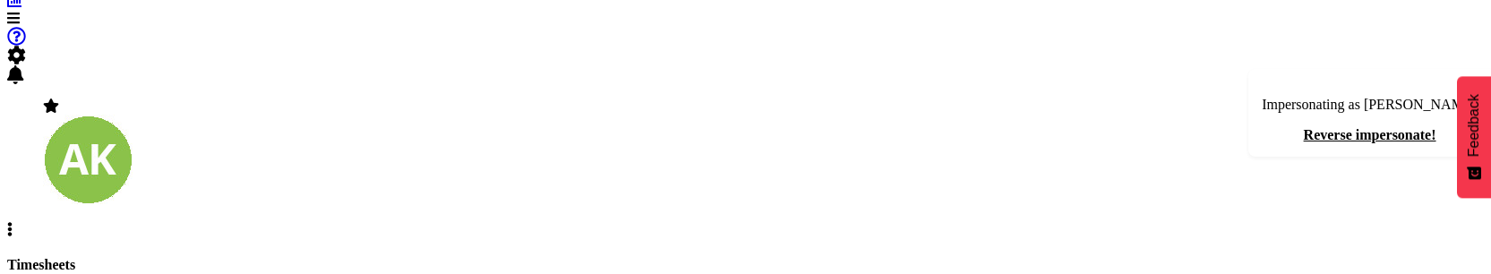
select select
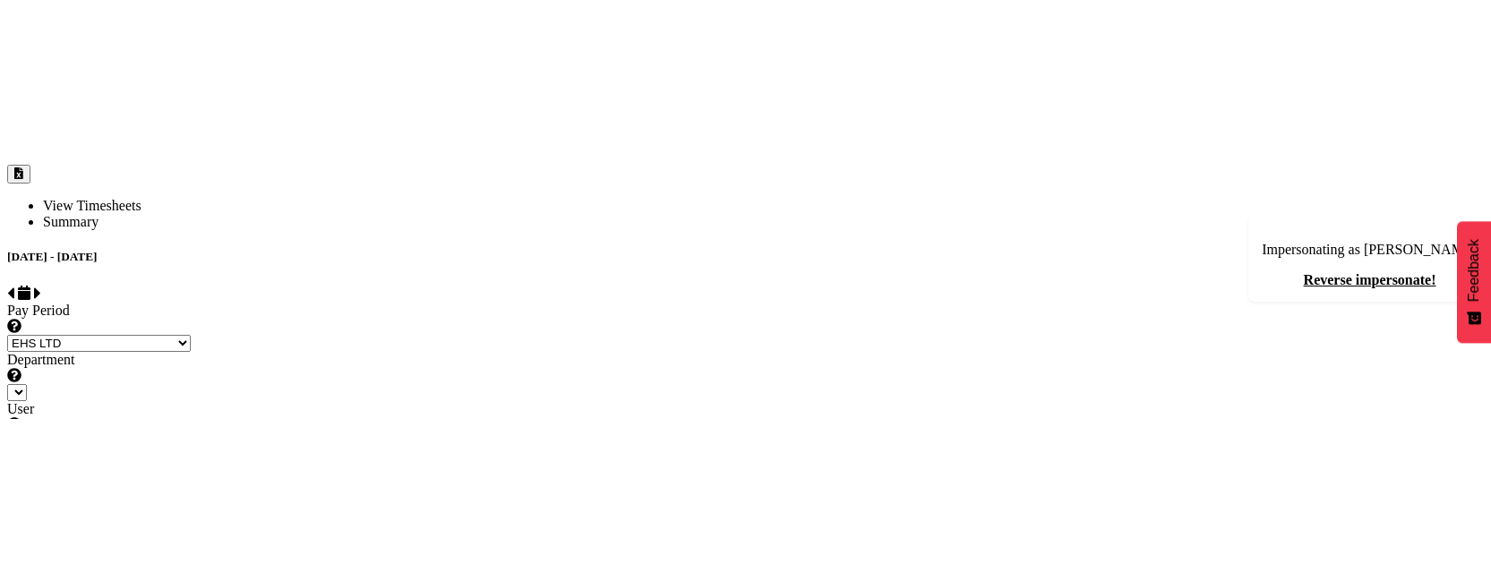
scroll to position [329, 0]
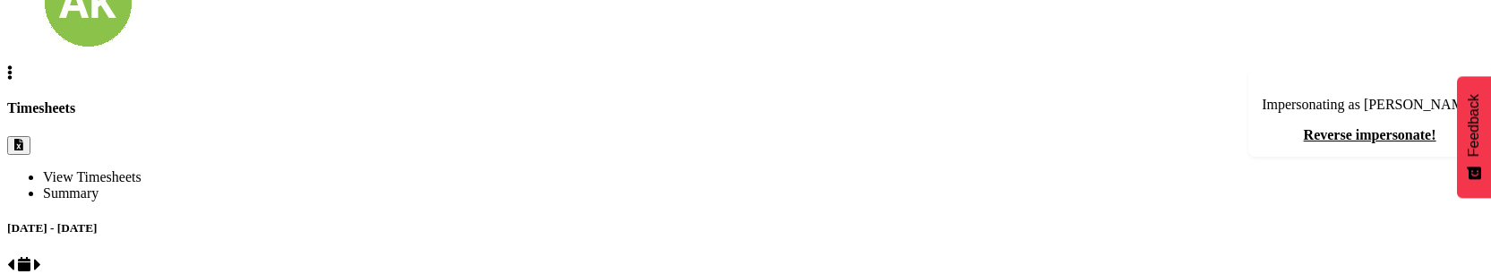
select select "11283"
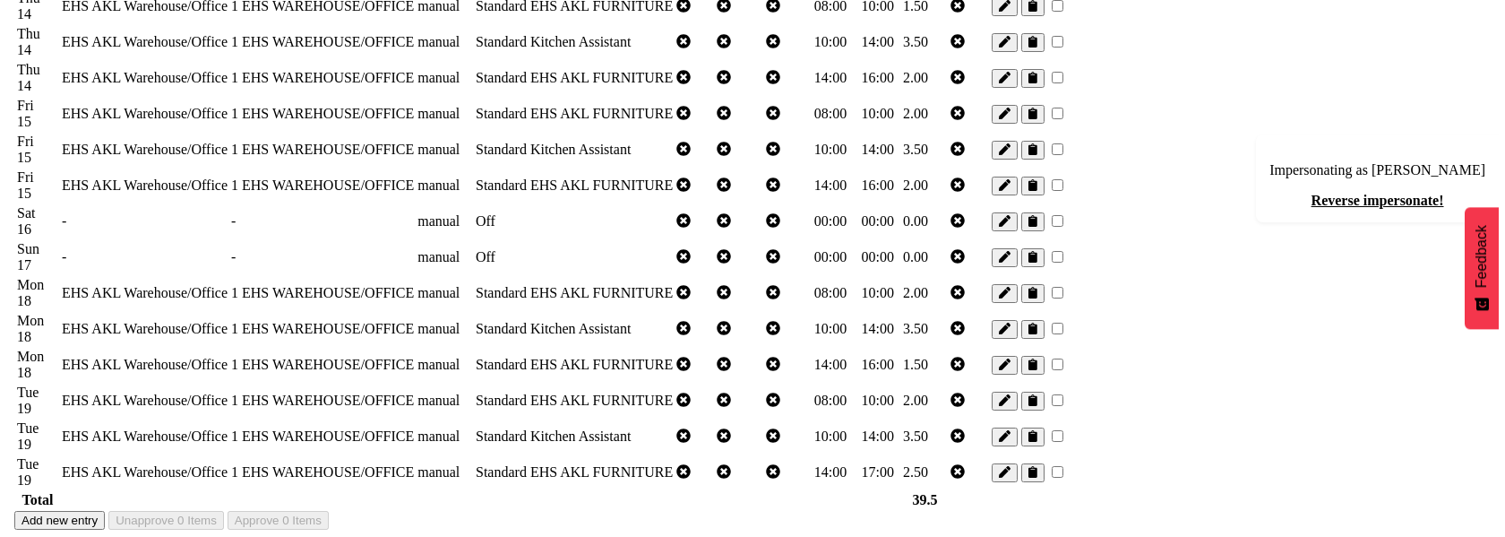
scroll to position [1358, 0]
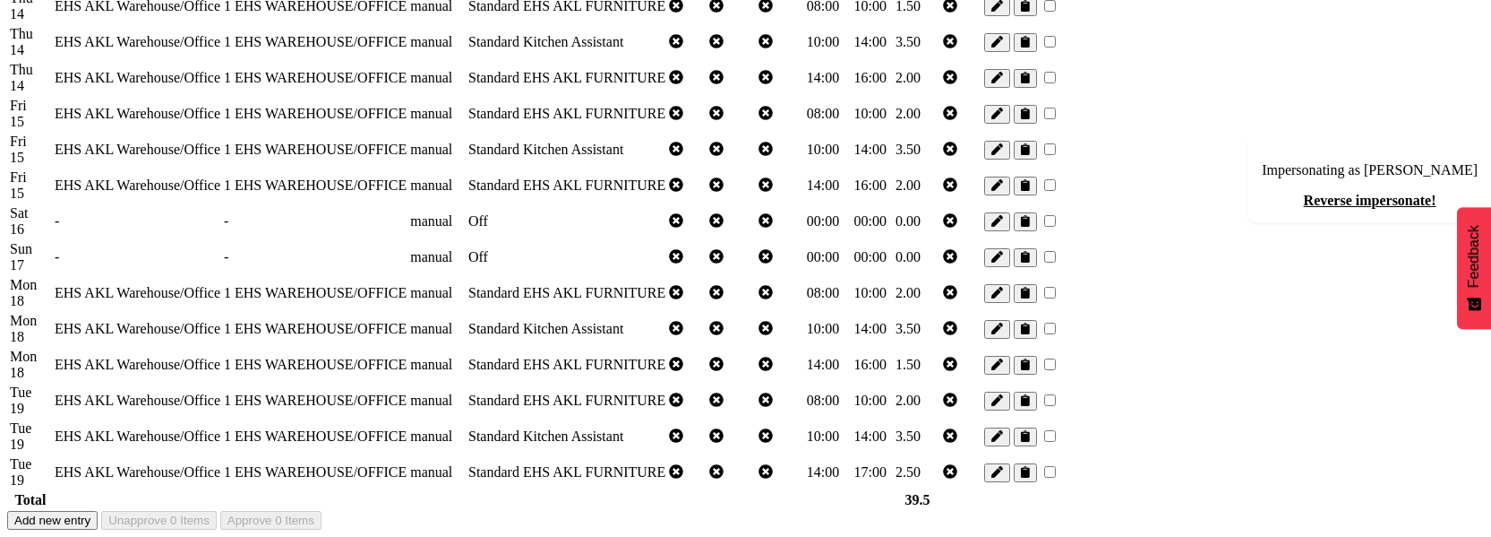
click at [1003, 251] on span "button" at bounding box center [998, 257] width 12 height 13
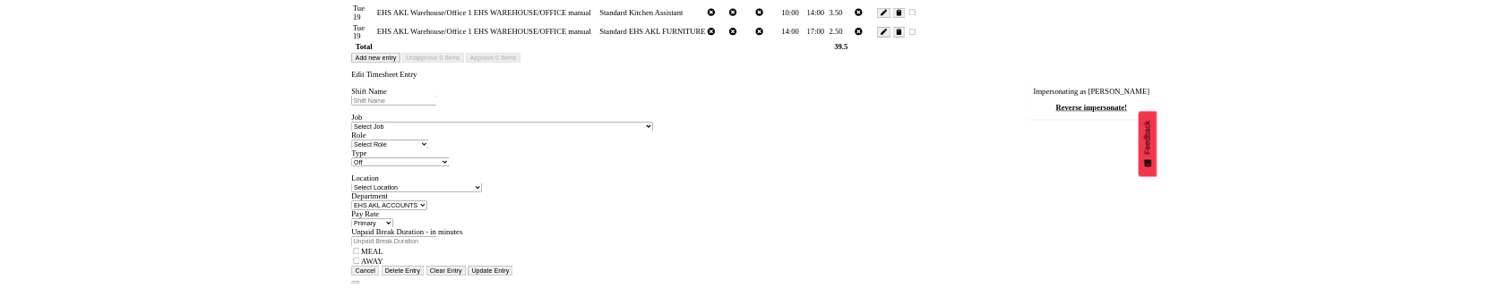
scroll to position [115, 0]
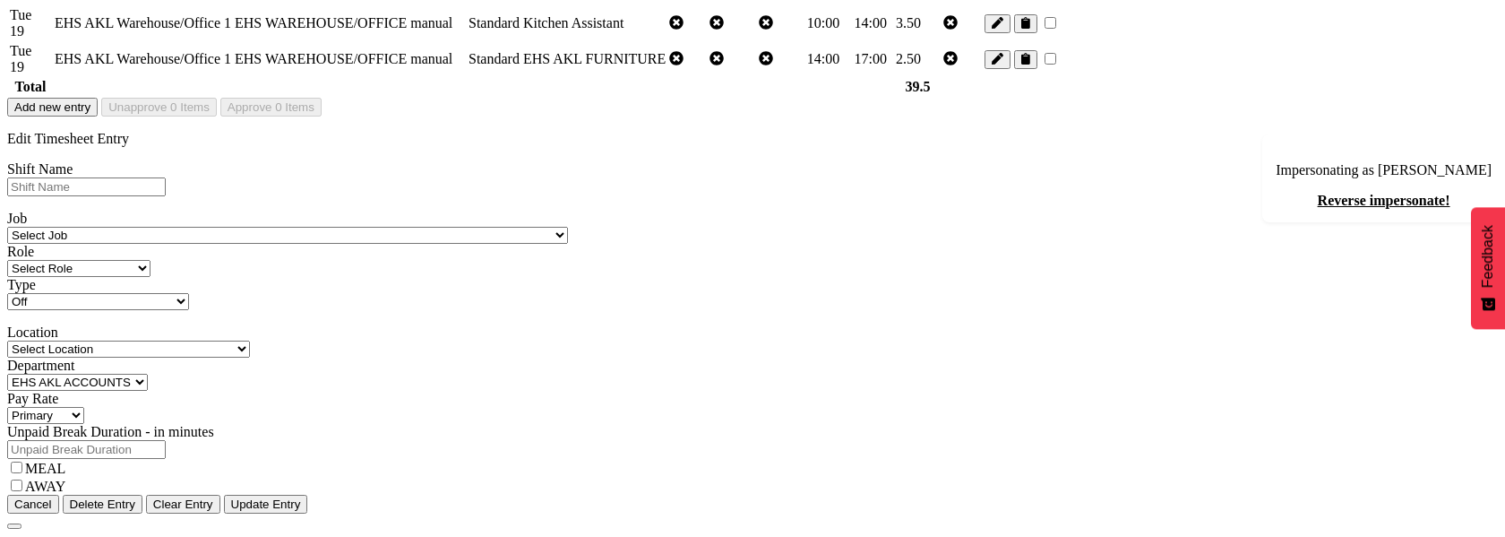
click at [867, 424] on div "Unpaid Break Duration - in minutes" at bounding box center [437, 441] width 860 height 35
